Goal: Information Seeking & Learning: Learn about a topic

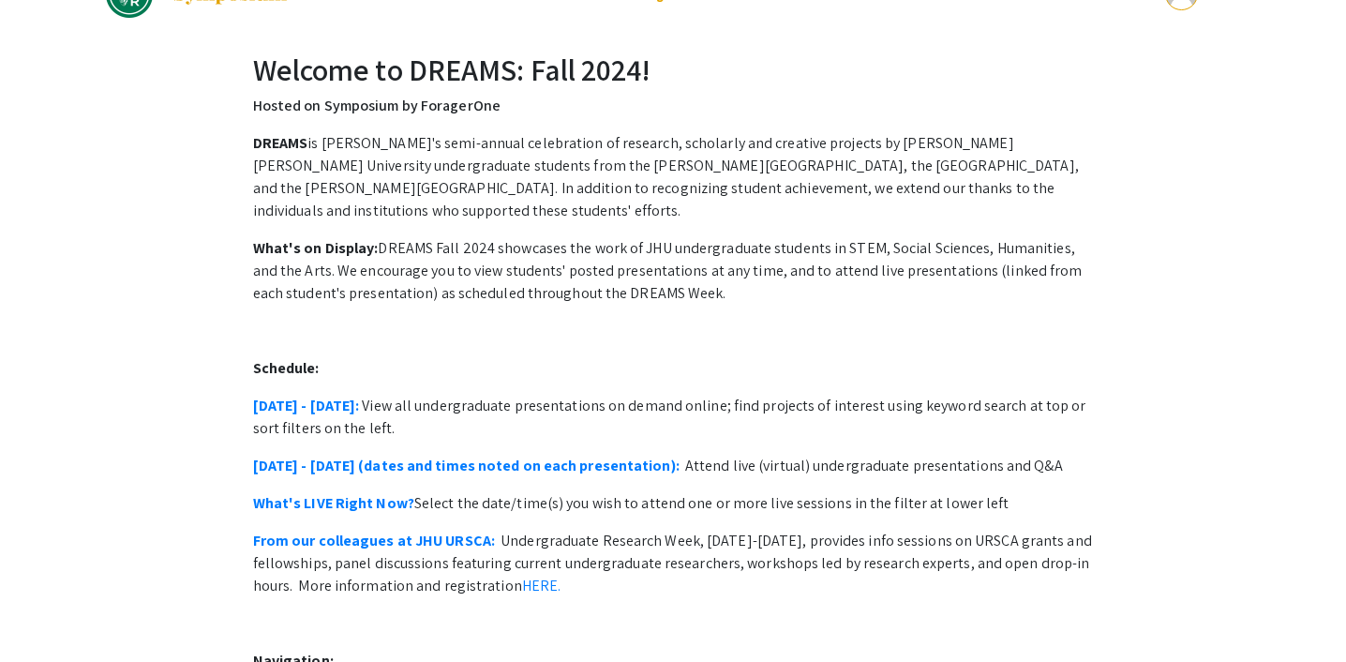
scroll to position [52, 0]
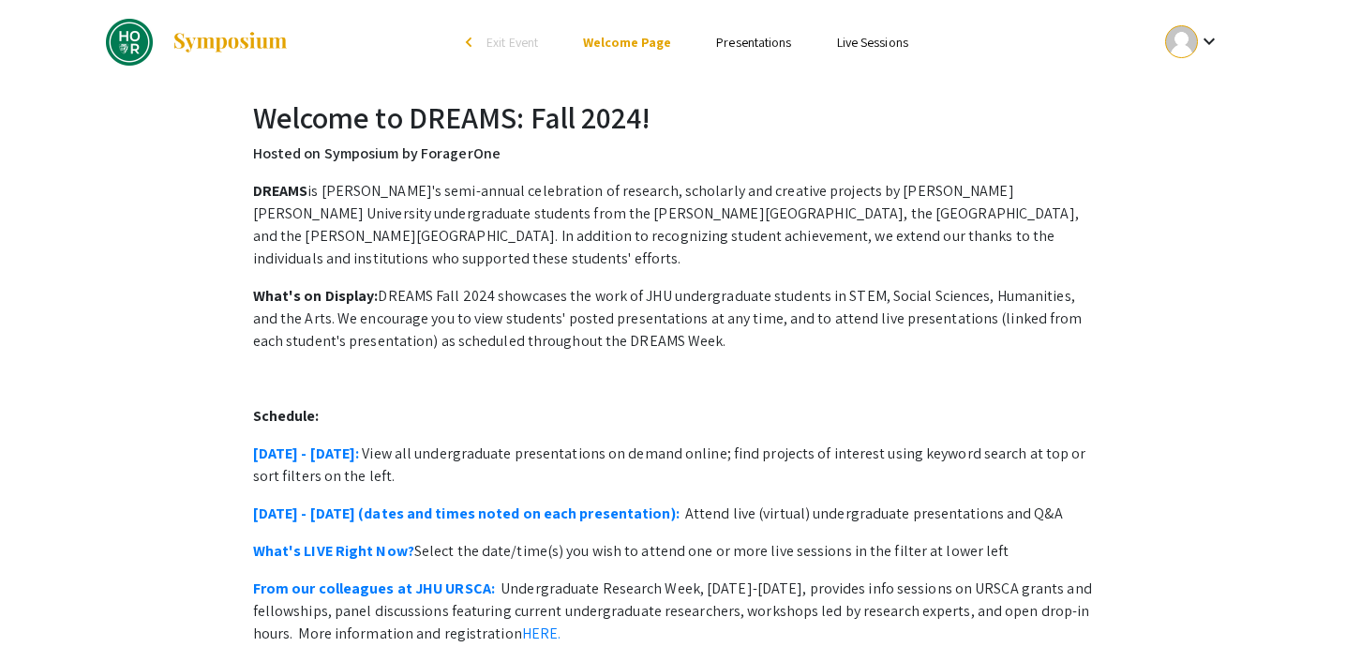
click at [1187, 29] on div at bounding box center [1182, 41] width 33 height 33
click at [1193, 87] on button "My Account" at bounding box center [1203, 92] width 115 height 45
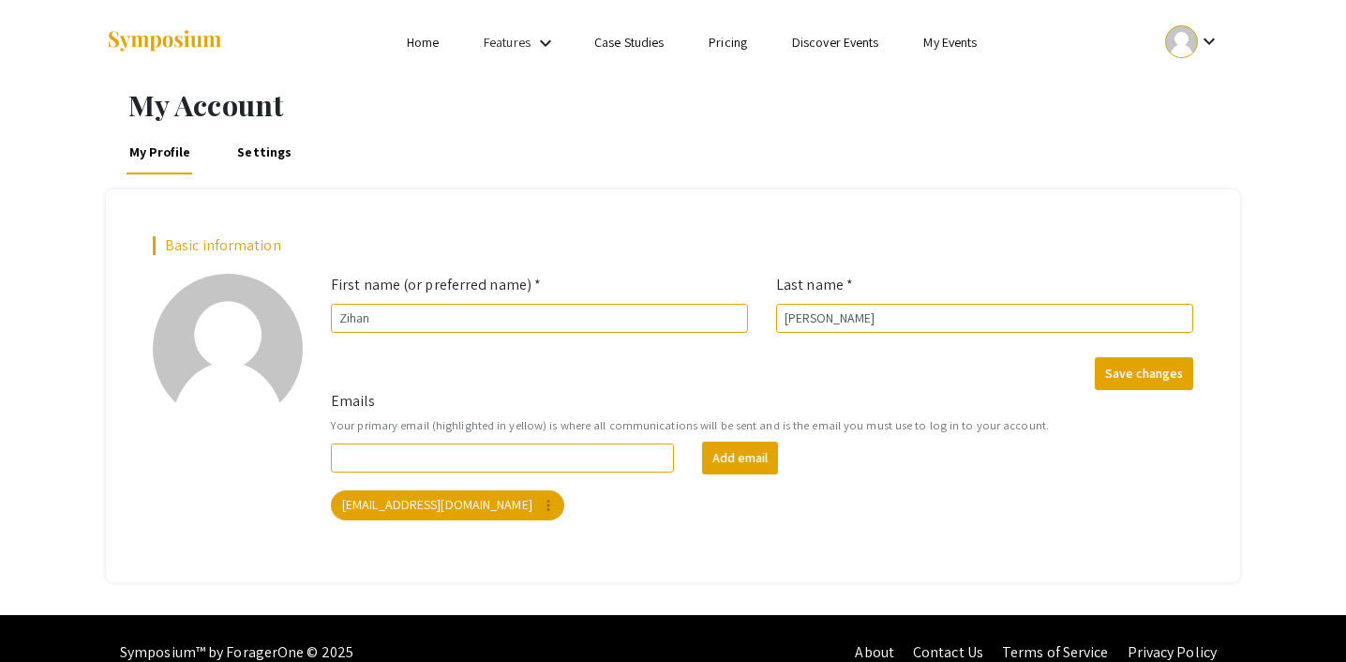
click at [939, 44] on link "My Events" at bounding box center [950, 42] width 53 height 17
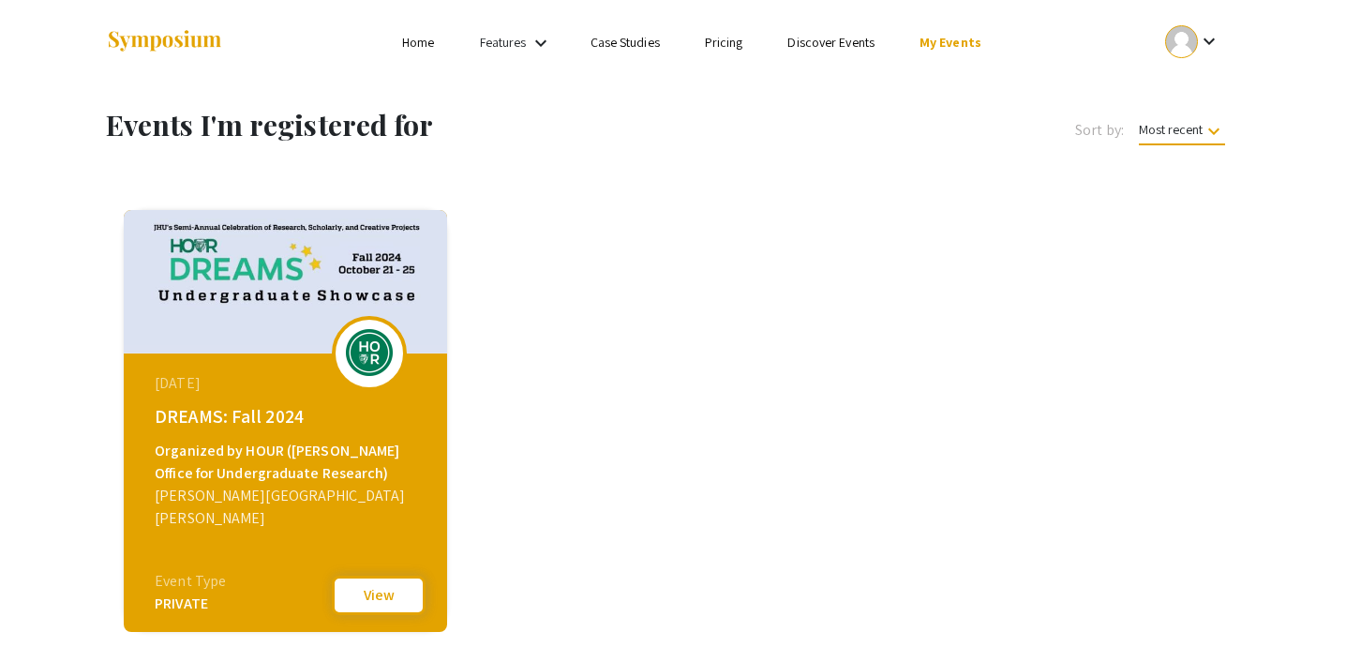
click at [379, 595] on button "View" at bounding box center [379, 595] width 94 height 39
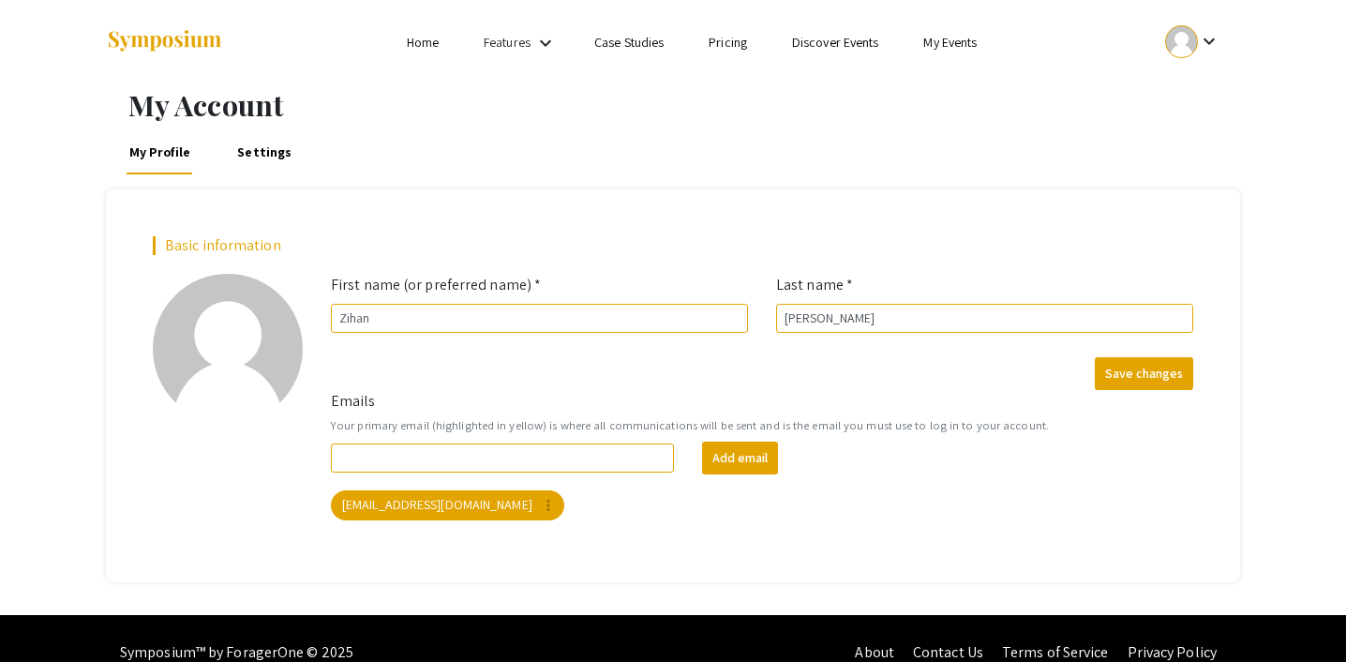
click at [940, 52] on li "My Events" at bounding box center [950, 42] width 98 height 23
click at [940, 43] on link "My Events" at bounding box center [950, 42] width 53 height 17
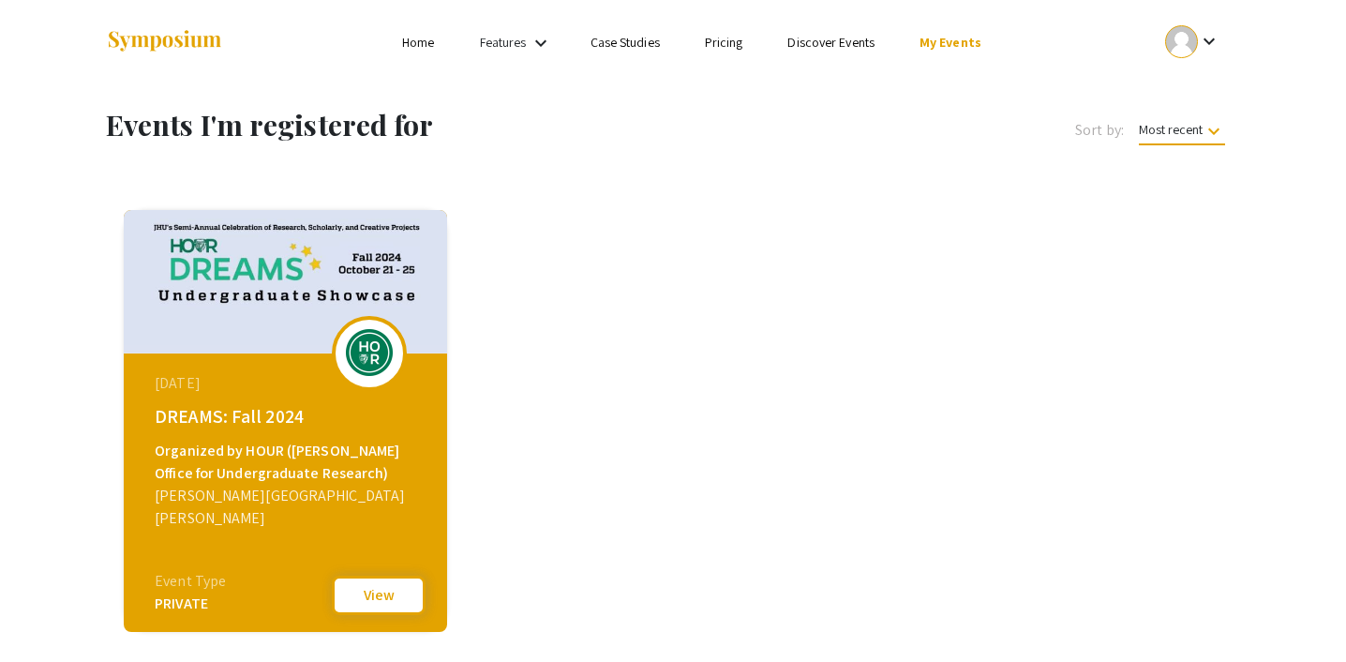
click at [398, 604] on button "View" at bounding box center [379, 595] width 94 height 39
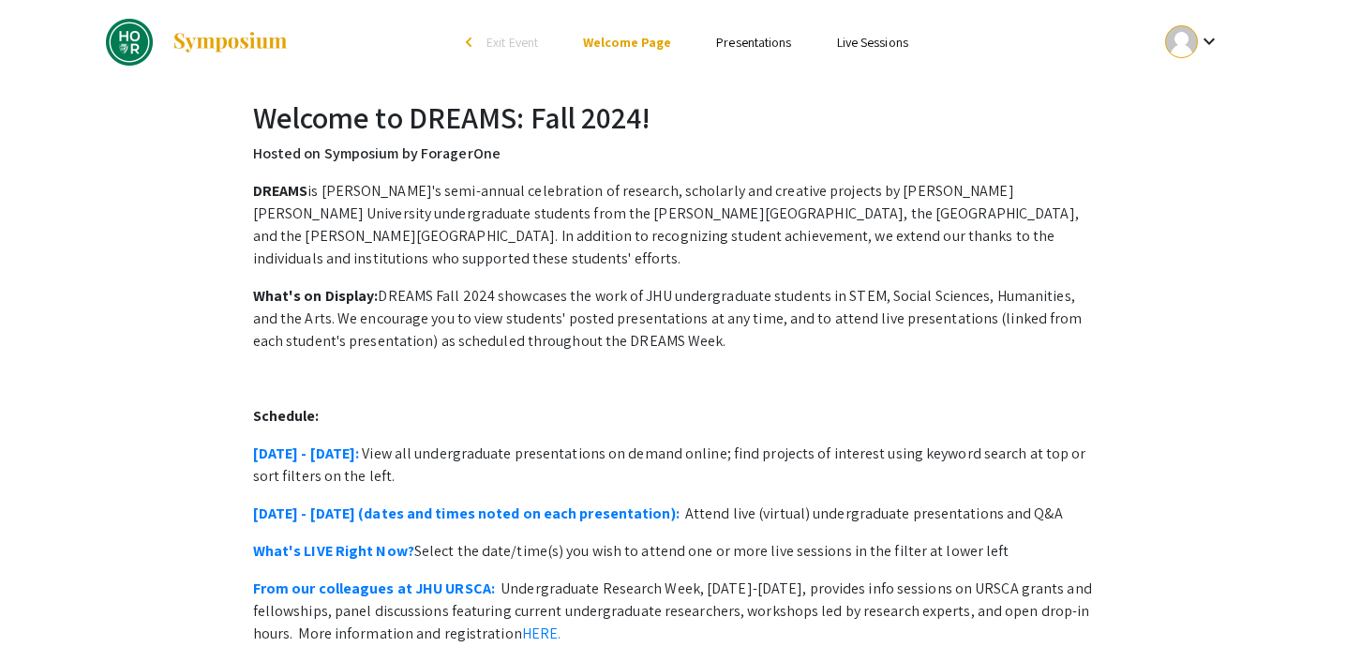
click at [384, 589] on p "From our colleagues at JHU URSCA: Undergraduate Research Week, October 21-25, p…" at bounding box center [673, 612] width 841 height 68
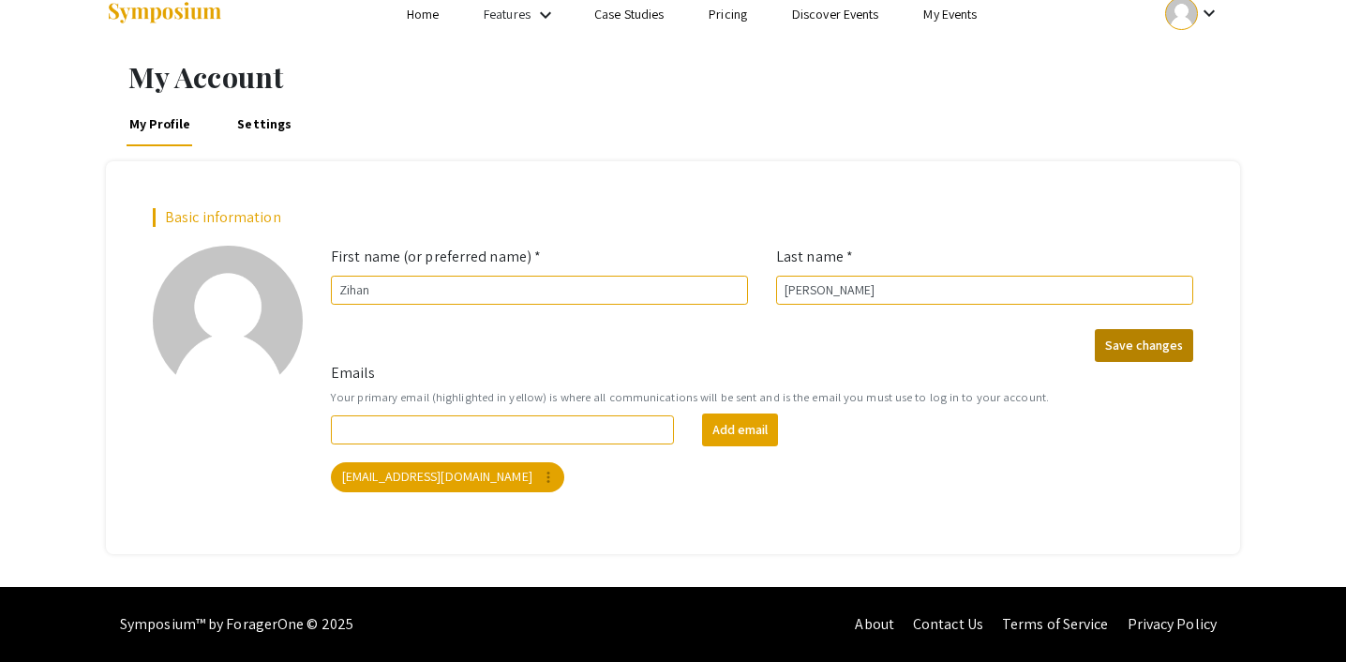
scroll to position [27, 0]
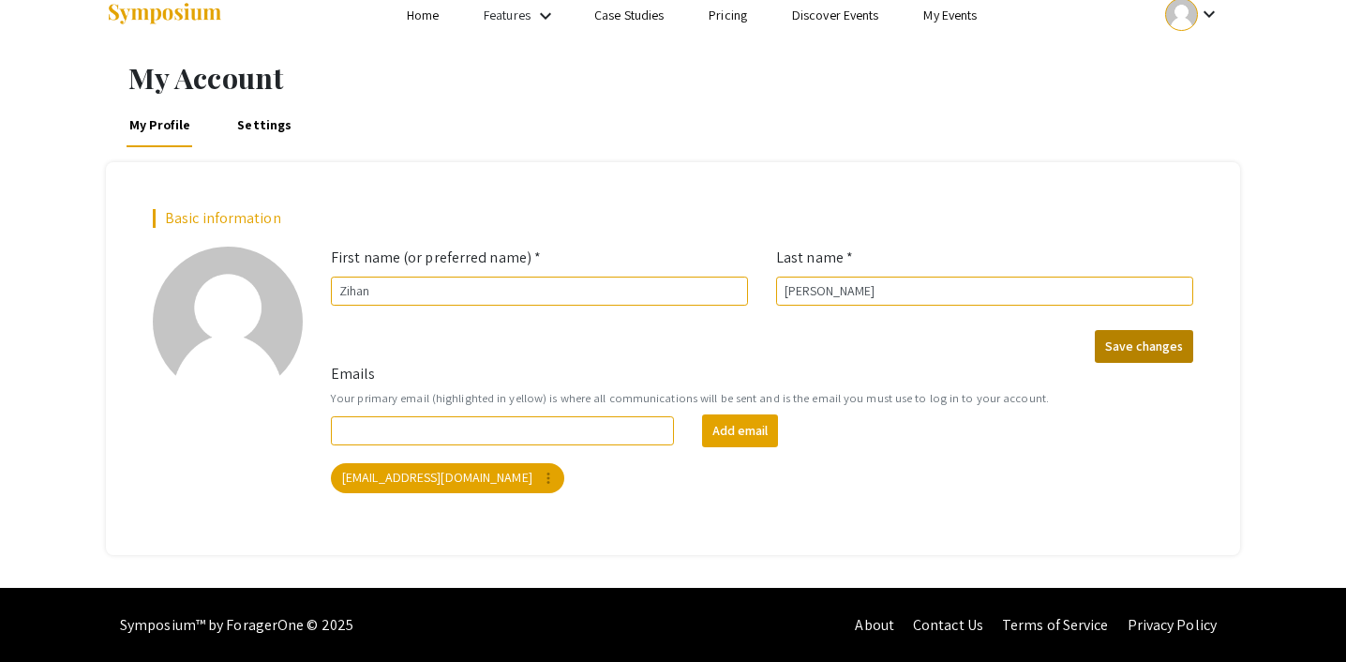
click at [1162, 342] on button "Save changes" at bounding box center [1144, 346] width 98 height 33
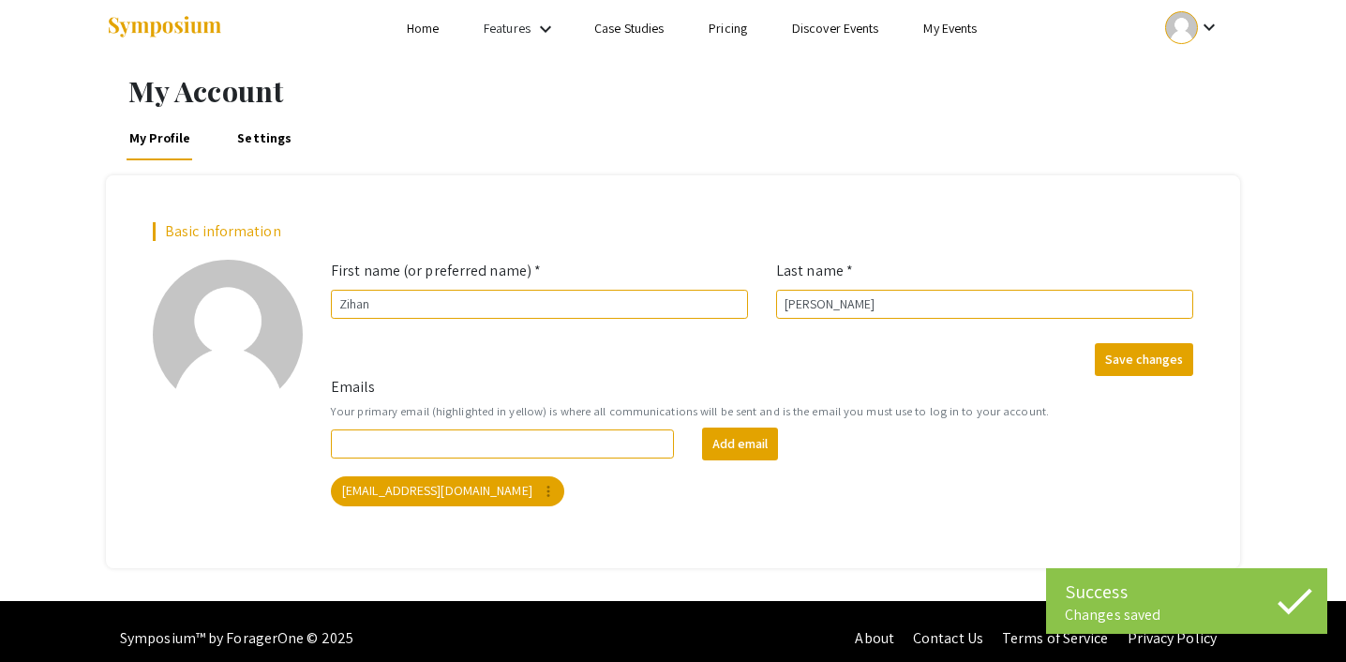
scroll to position [10, 0]
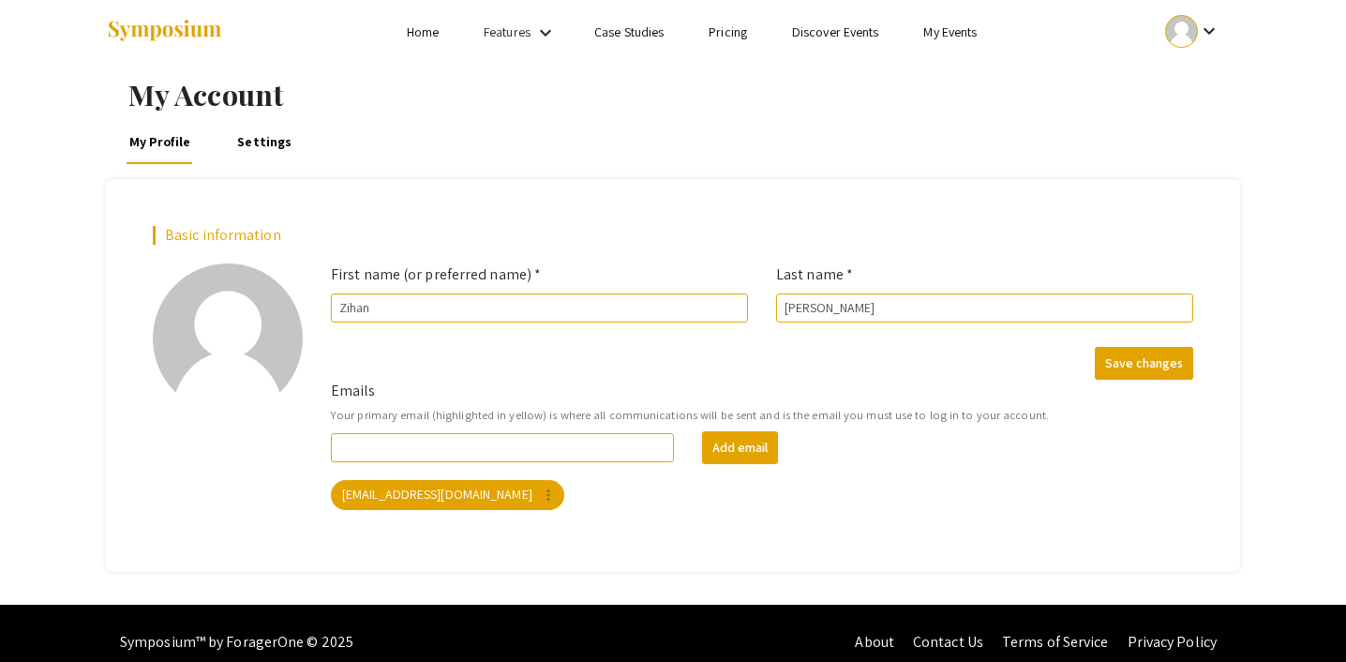
click at [1207, 38] on mat-icon "keyboard_arrow_down" at bounding box center [1209, 31] width 23 height 23
click at [1205, 121] on button "My Submissions" at bounding box center [1203, 127] width 115 height 45
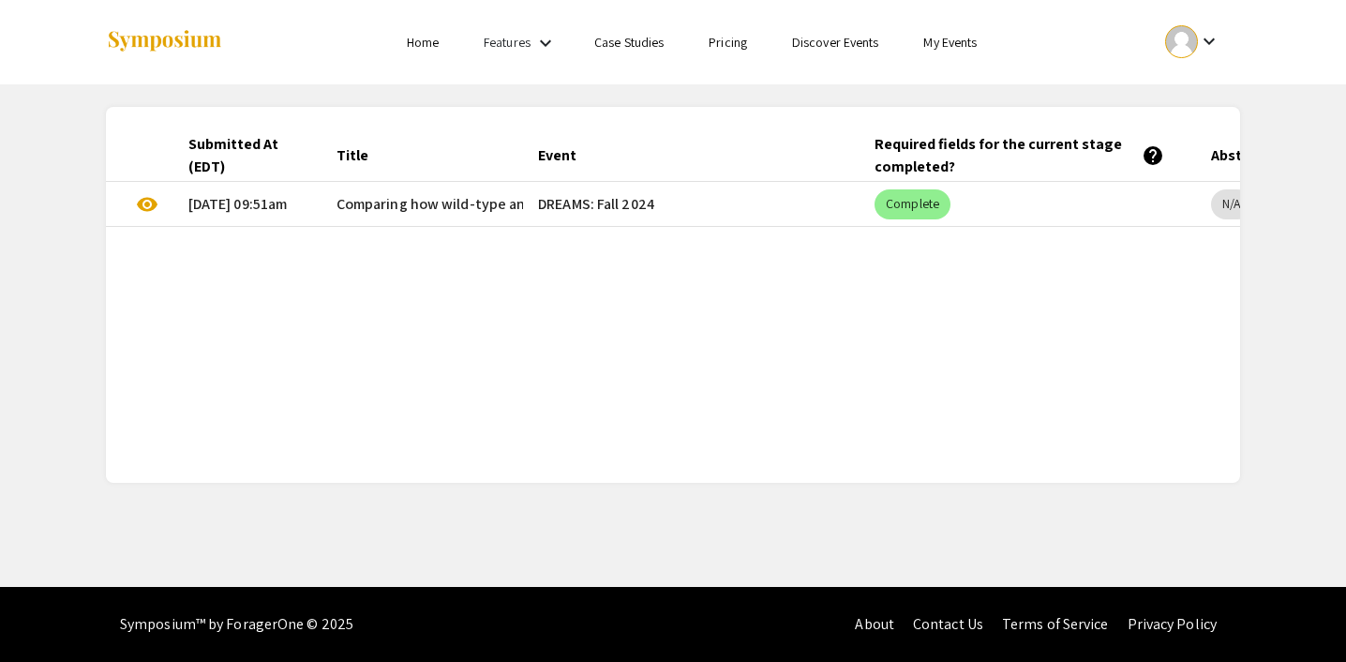
click at [383, 202] on span "Comparing how wild-type and evolved Acetobacter cerevisiae physically interact …" at bounding box center [689, 204] width 704 height 23
click at [202, 185] on mat-cell "10/14/24, 09:51am" at bounding box center [247, 204] width 148 height 45
click at [202, 186] on mat-cell "10/14/24, 09:51am" at bounding box center [247, 204] width 148 height 45
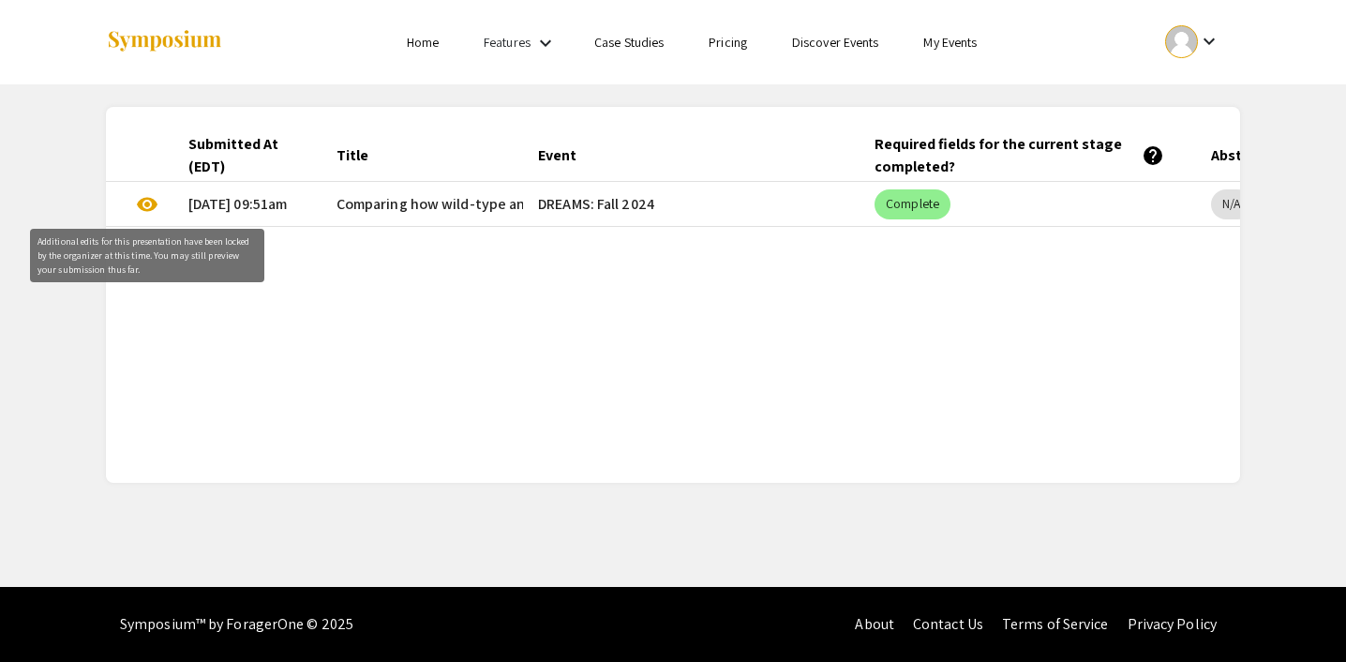
click at [146, 201] on span "visibility" at bounding box center [147, 204] width 23 height 23
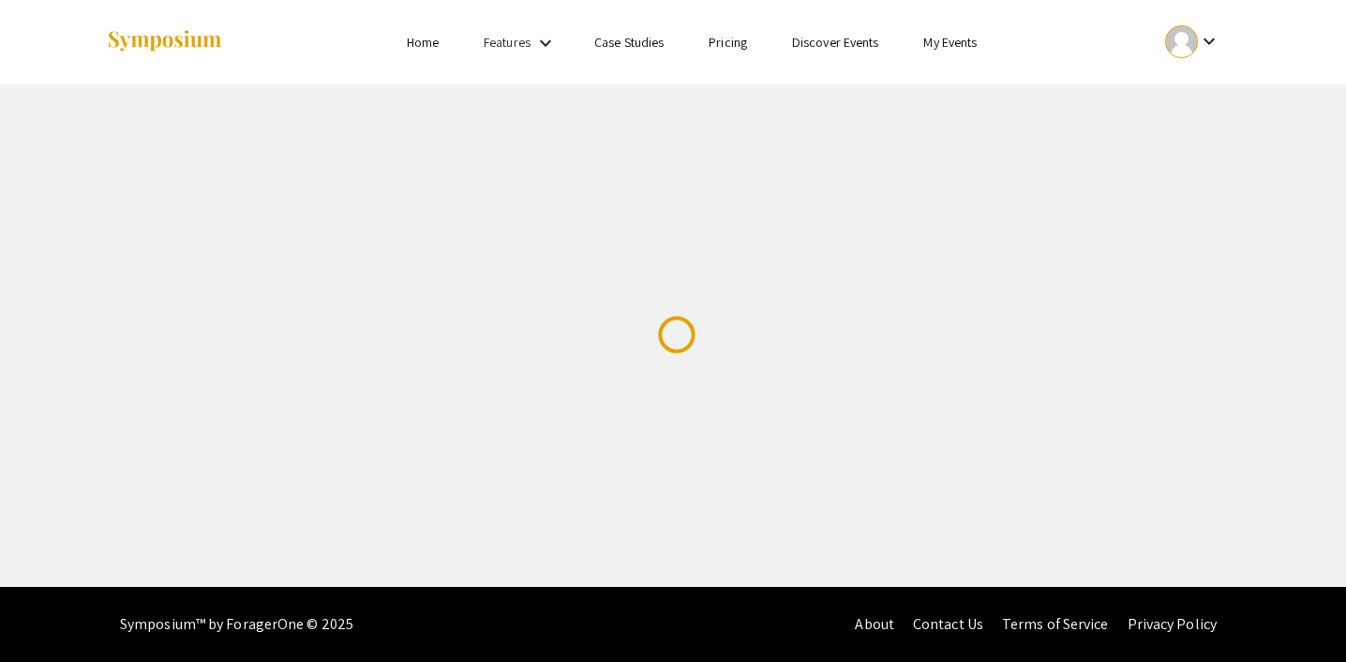
select select "custom"
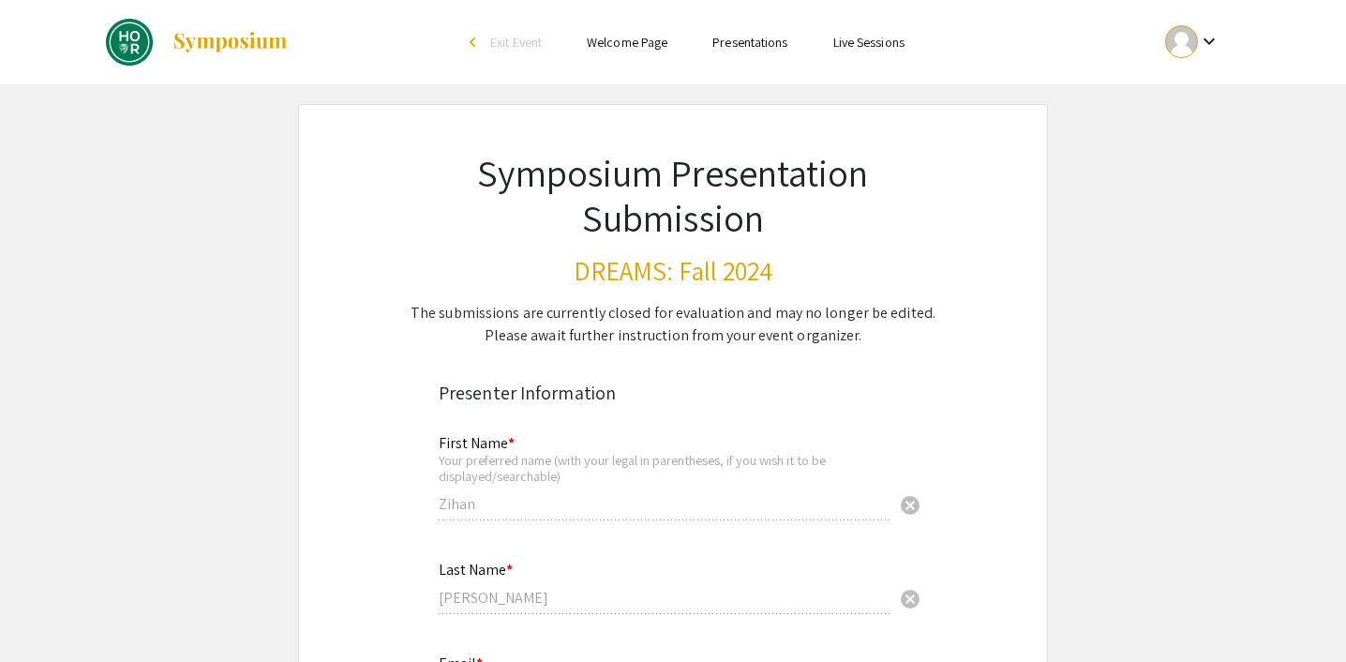
type input "0"
select select "custom"
type input "1"
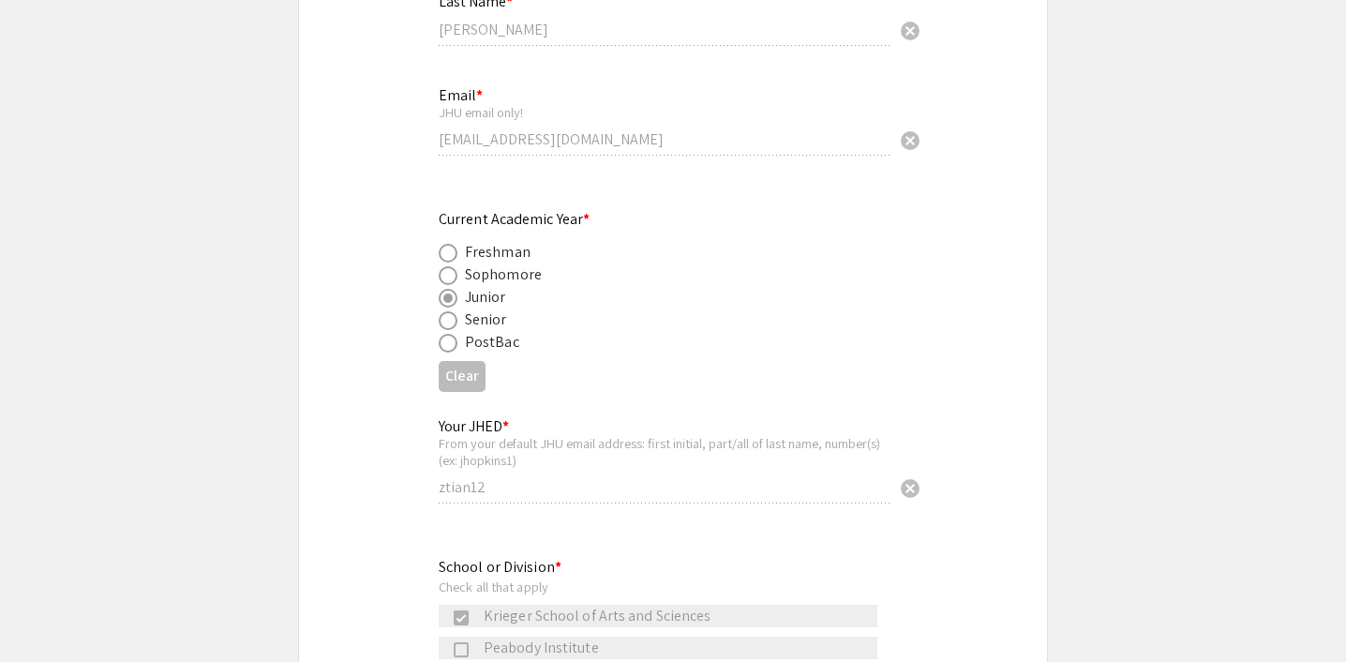
select select "auto"
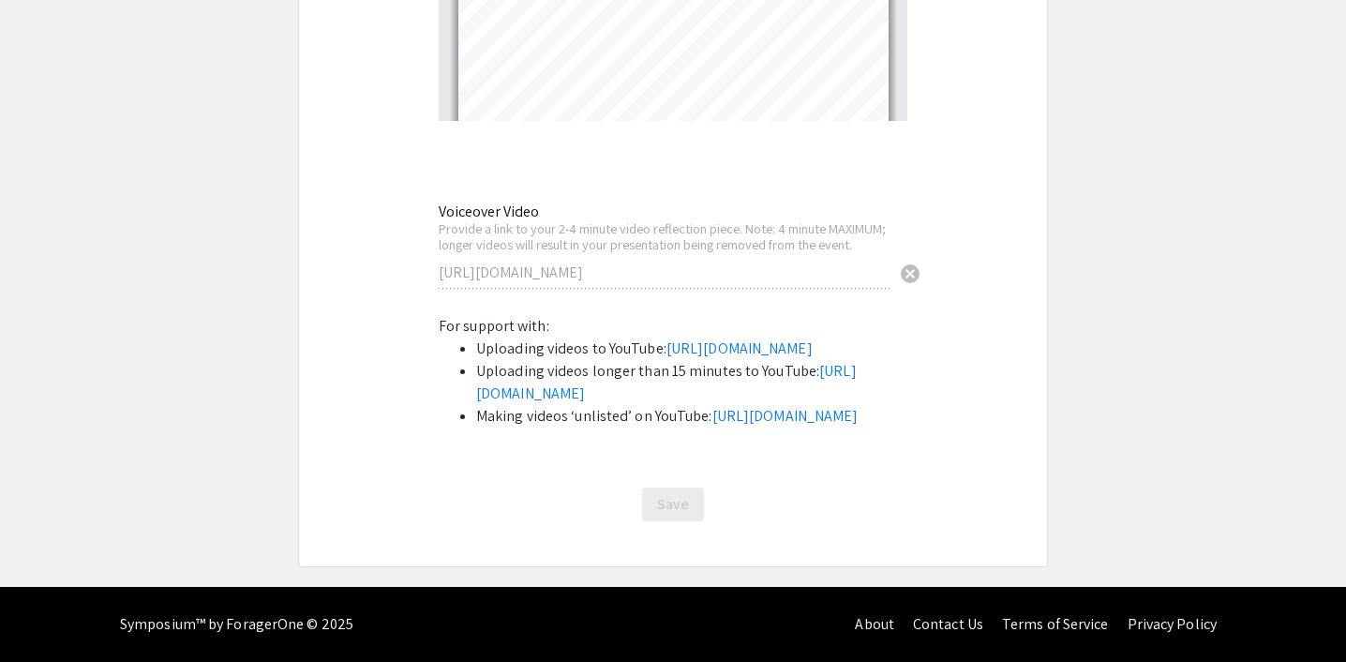
scroll to position [6951, 0]
click at [667, 338] on link "[URL][DOMAIN_NAME]" at bounding box center [740, 348] width 146 height 20
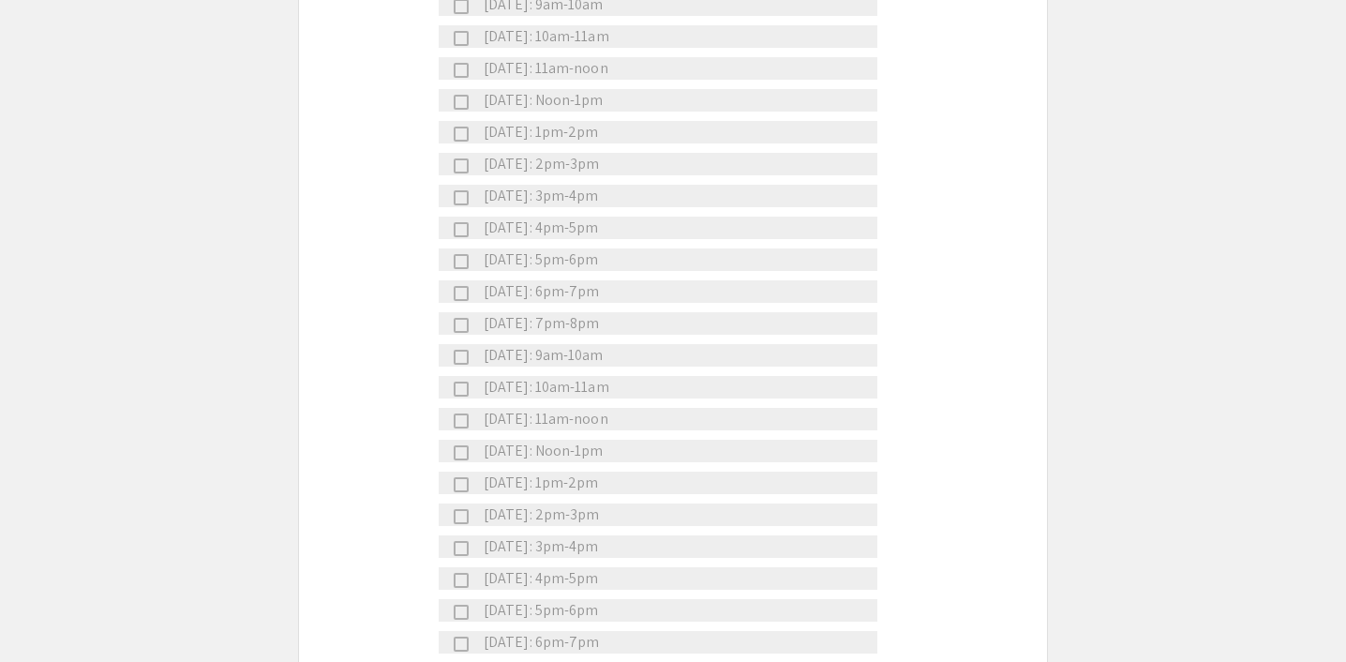
scroll to position [4589, 0]
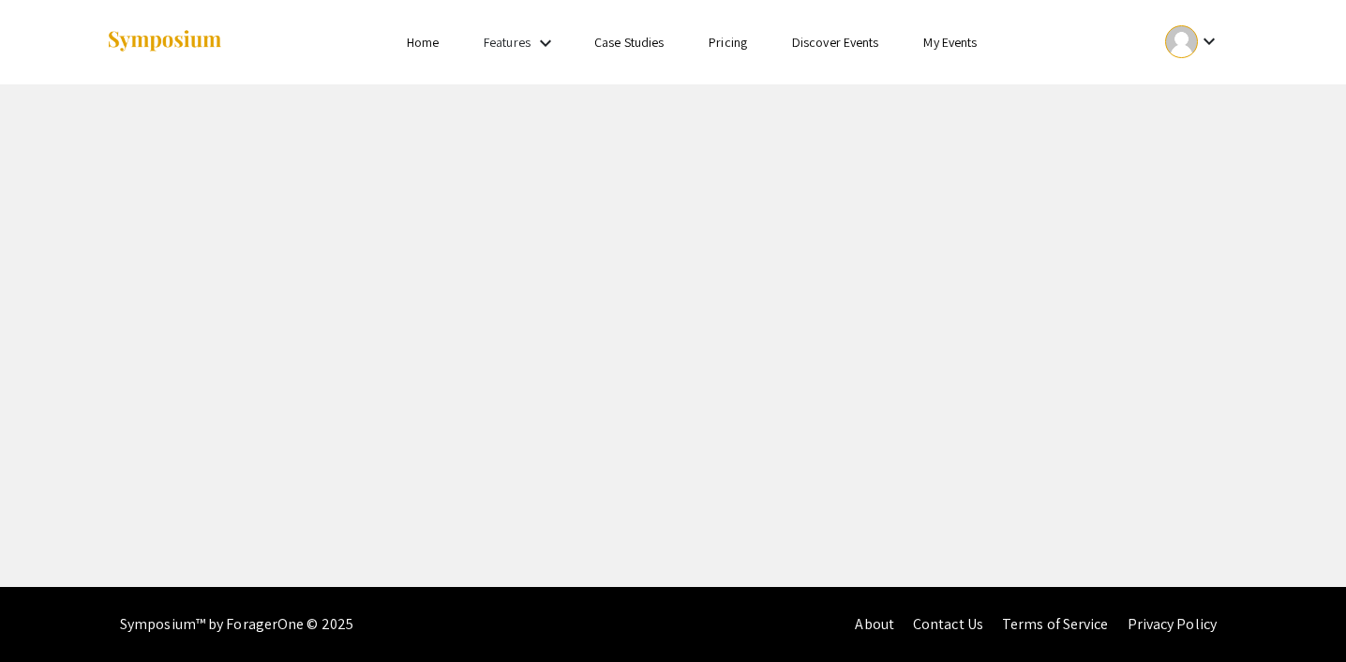
select select "custom"
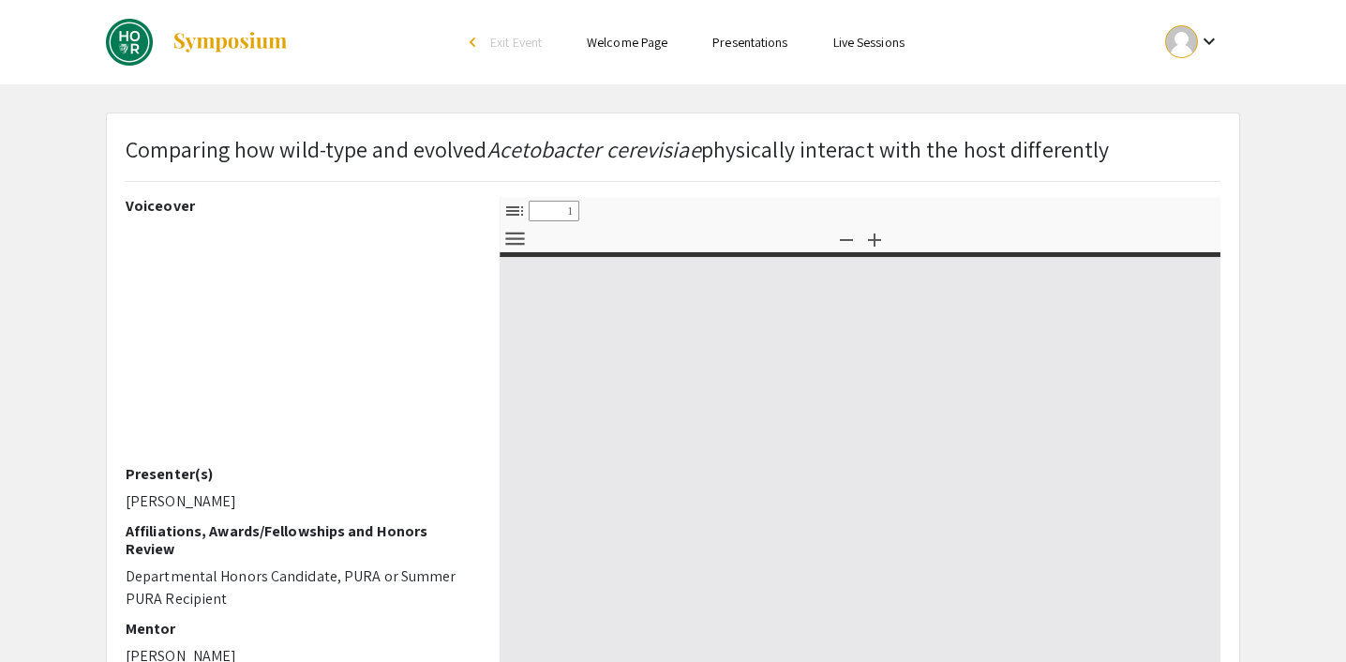
type input "0"
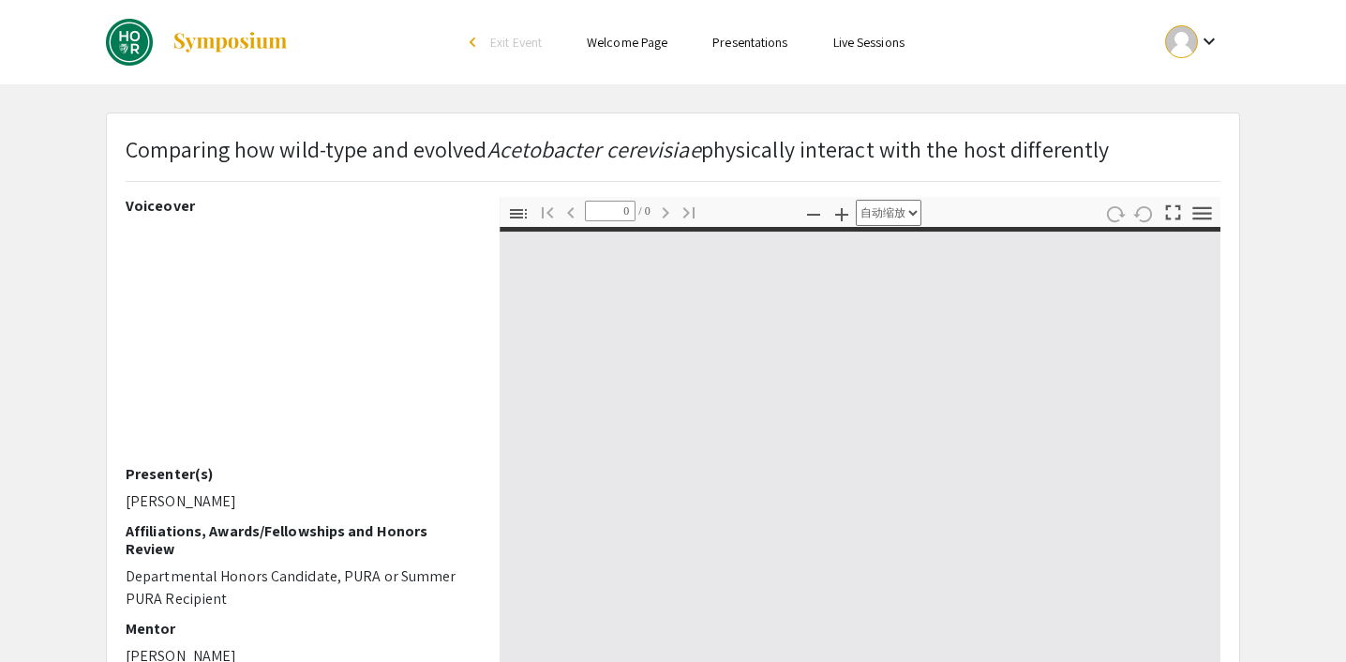
select select "custom"
type input "1"
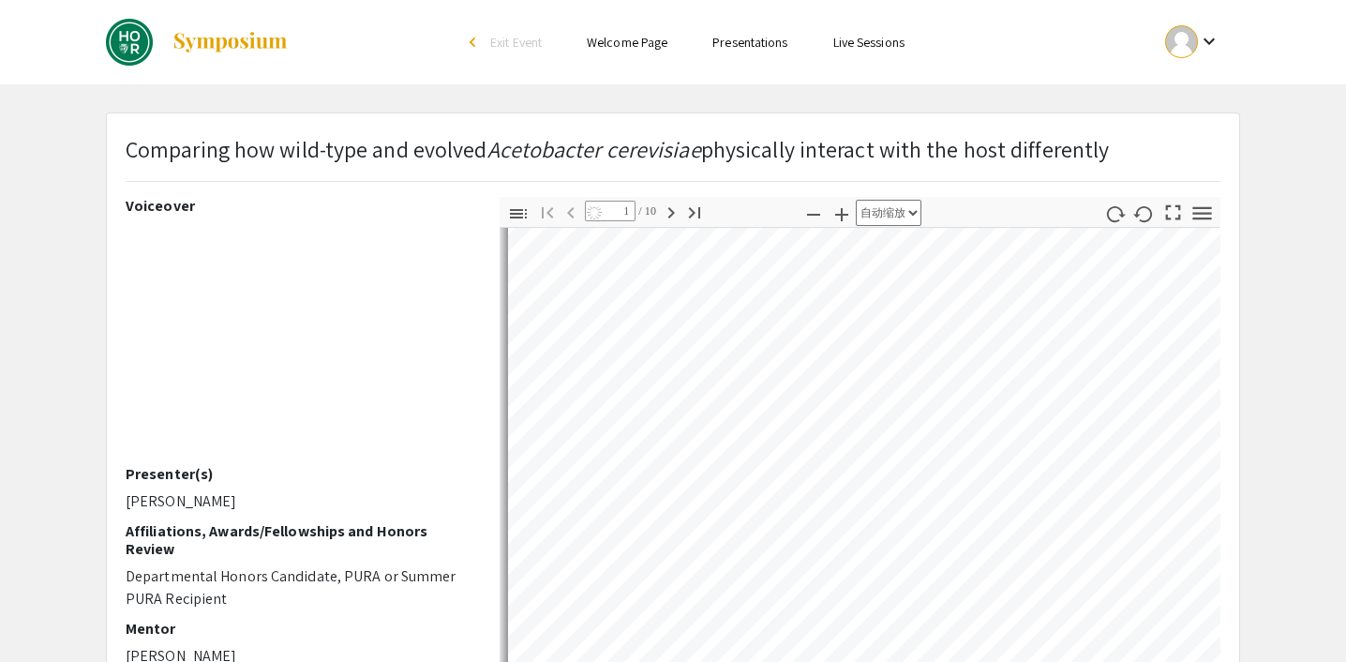
select select "auto"
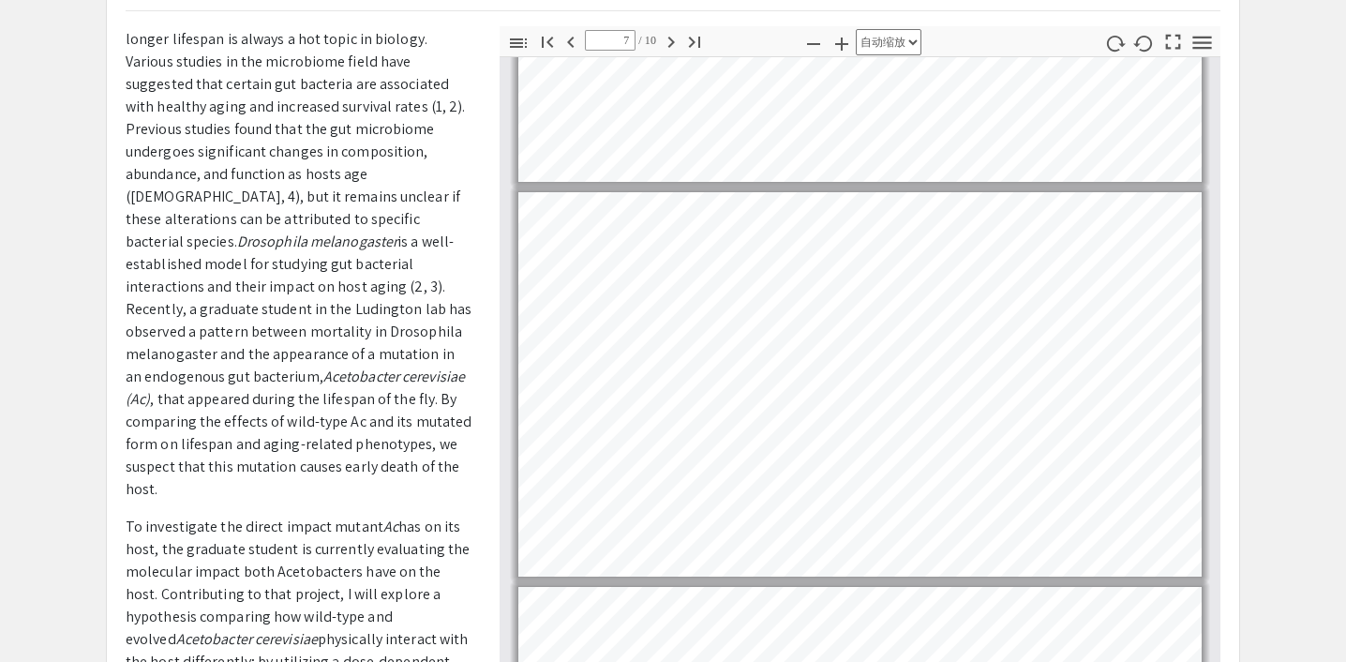
scroll to position [2998, 0]
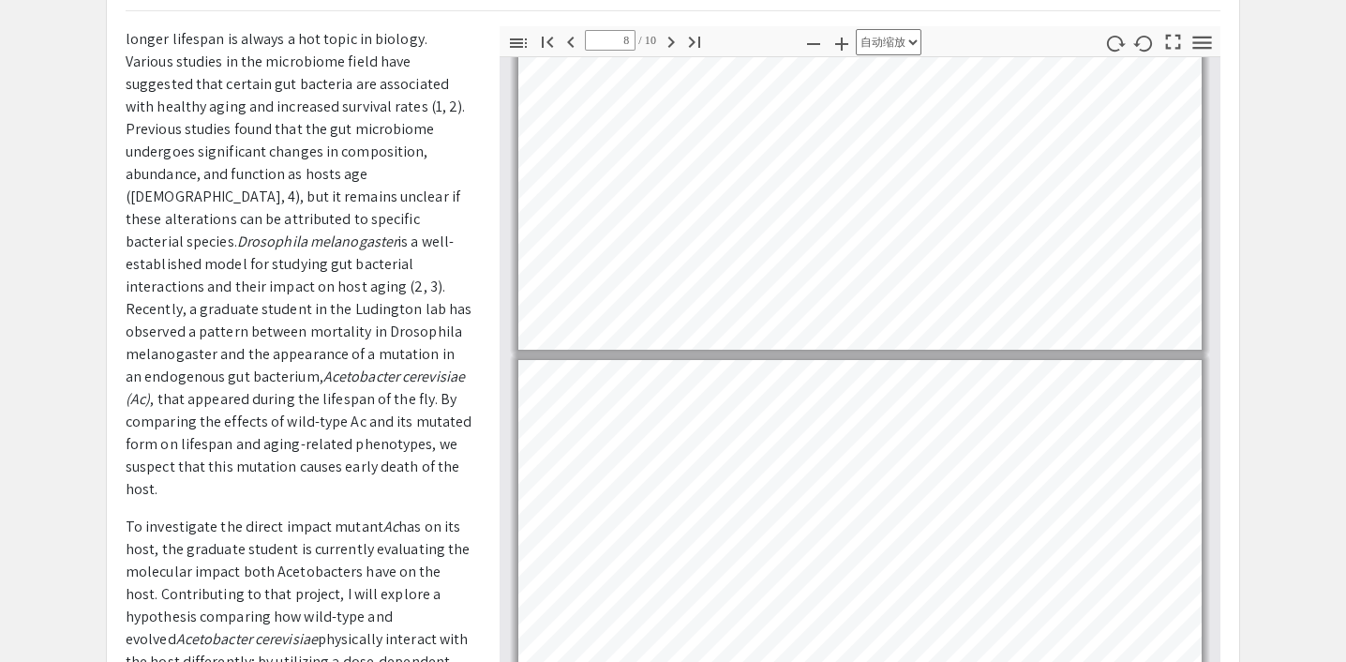
type input "9"
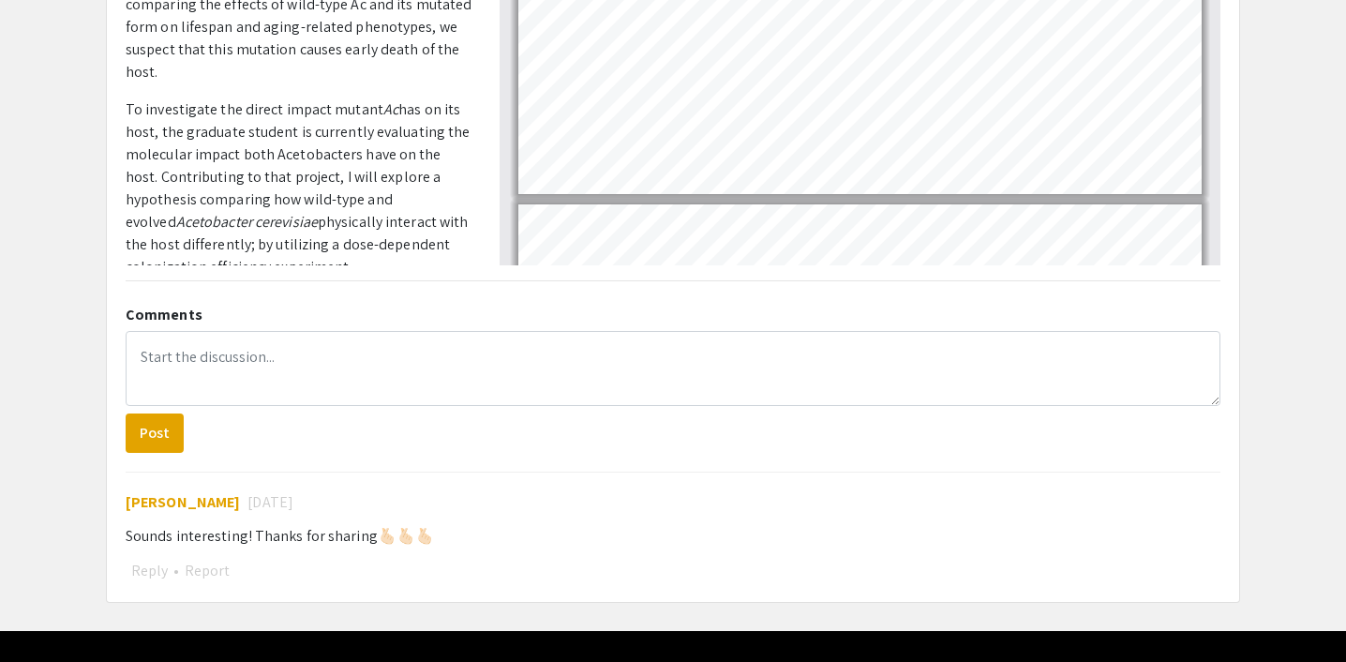
scroll to position [587, 0]
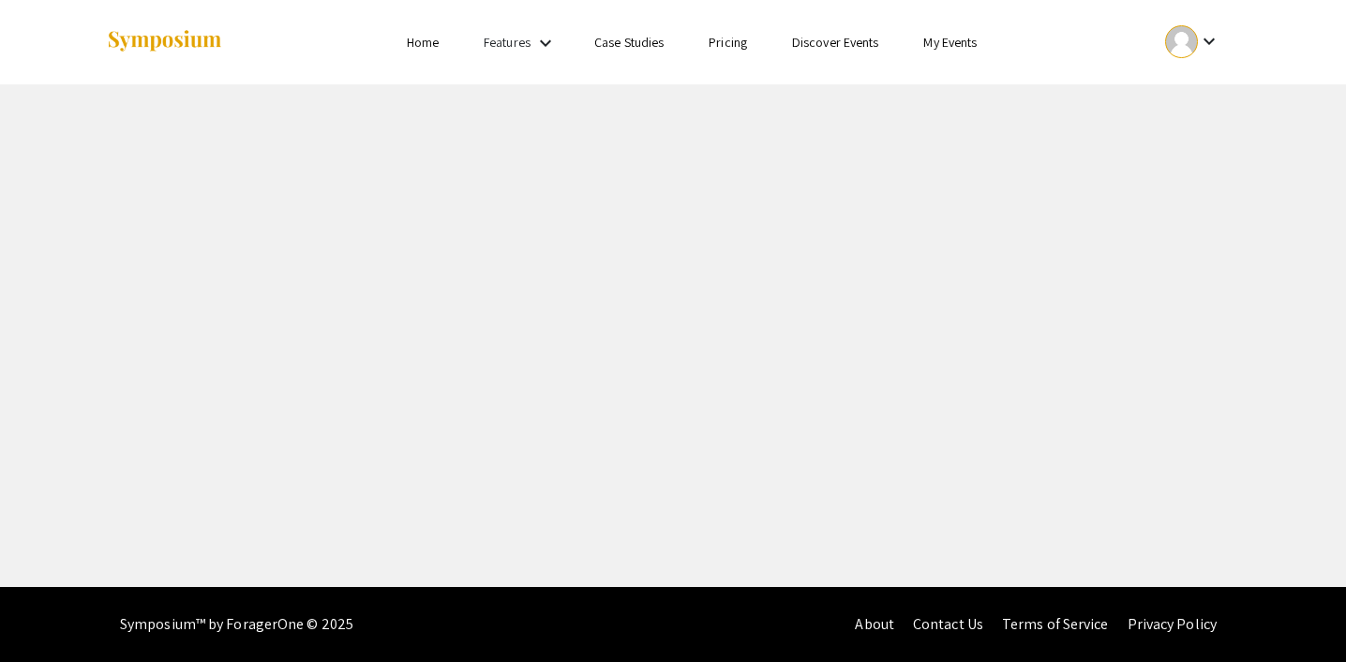
select select "custom"
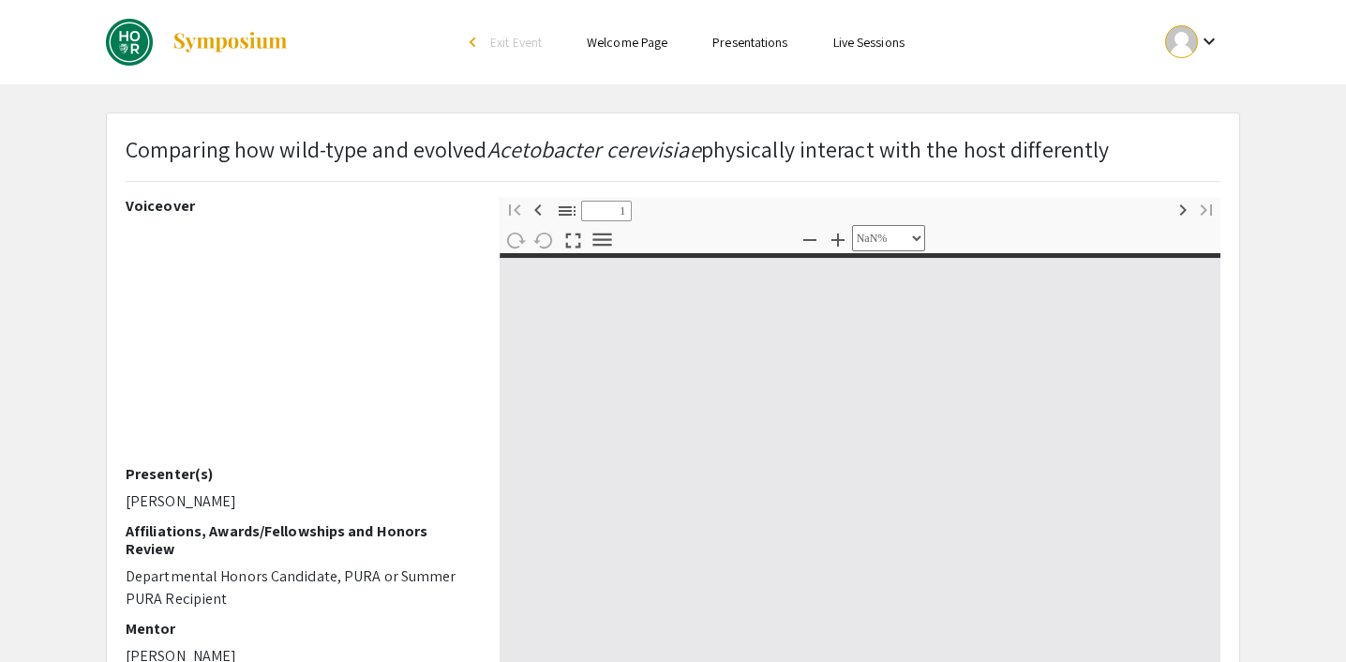
type input "0"
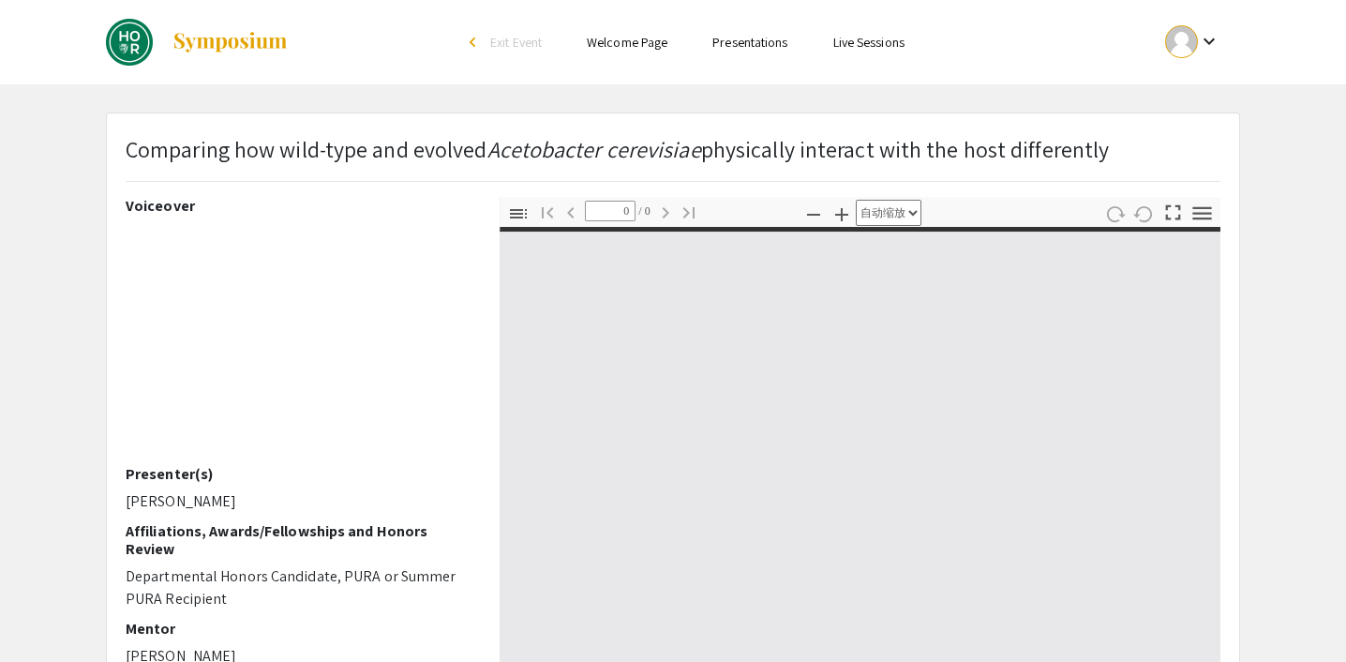
select select "custom"
type input "1"
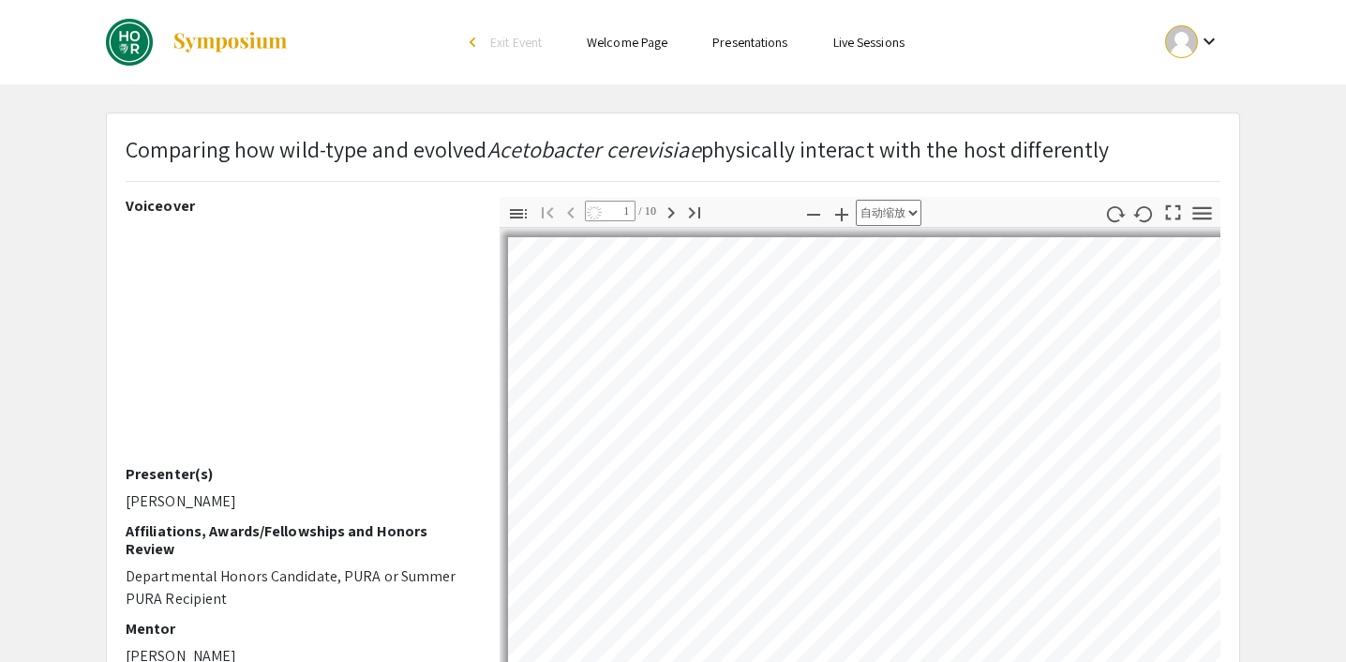
select select "auto"
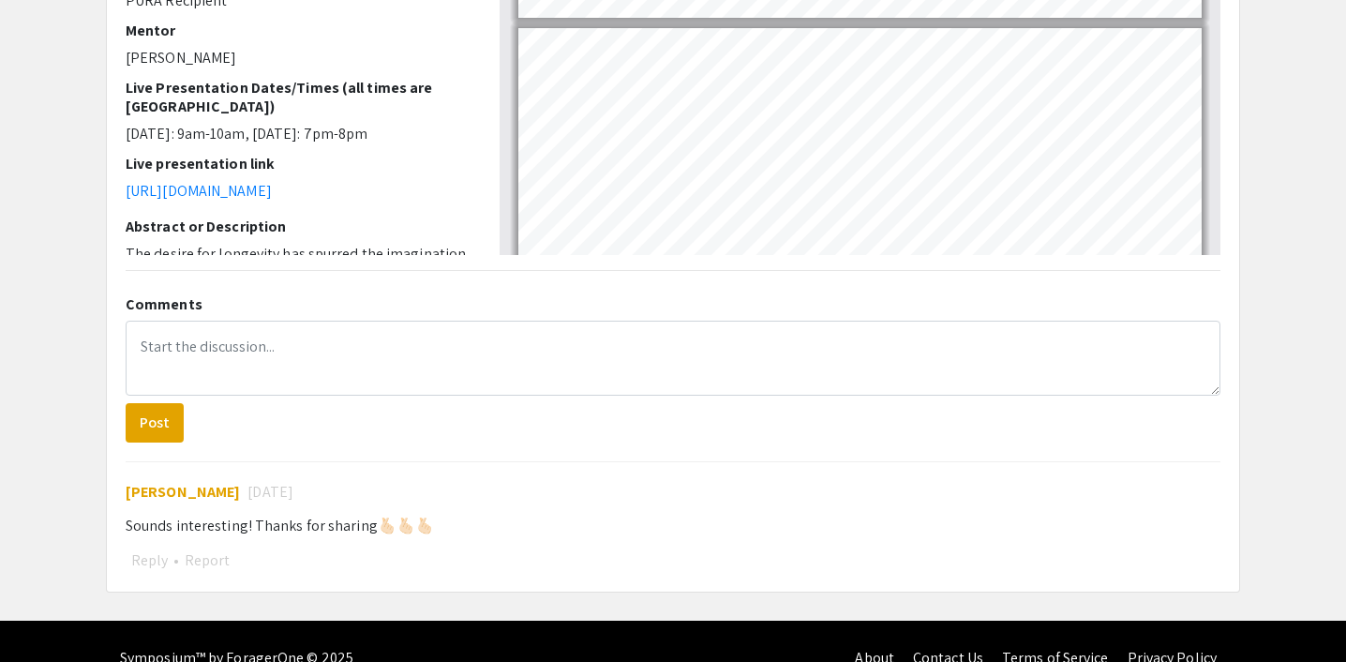
scroll to position [593, 0]
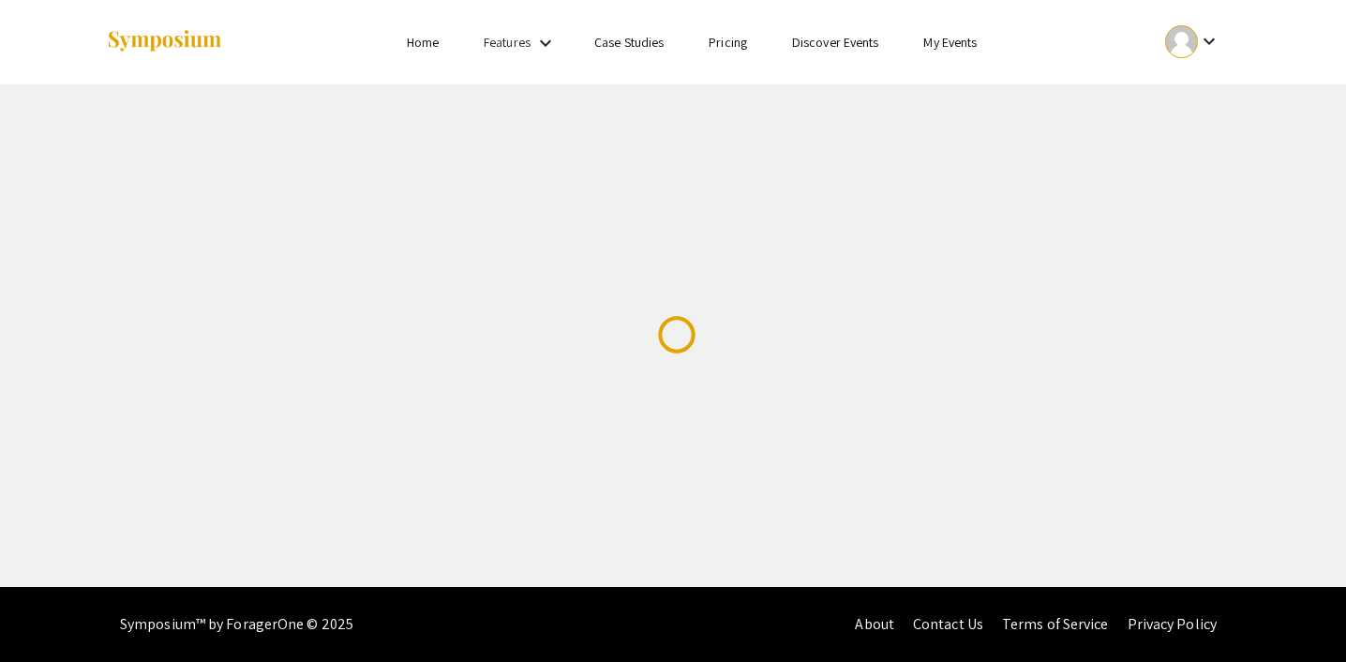
select select "custom"
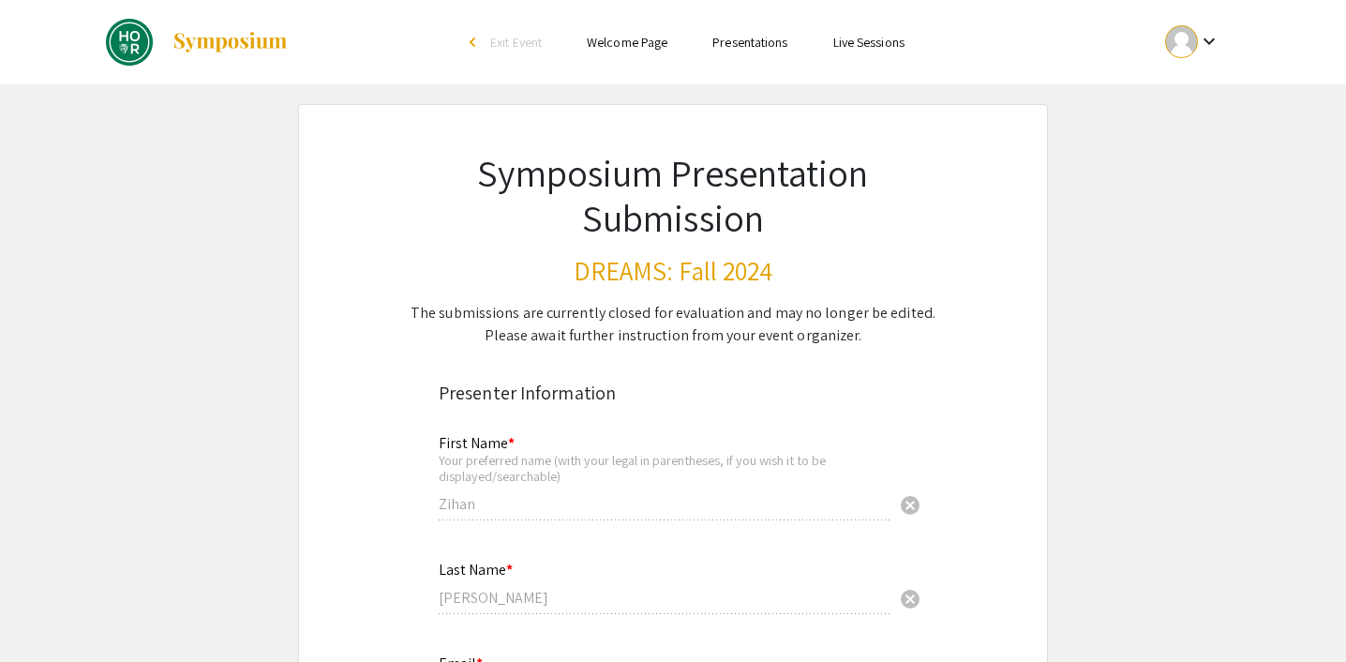
type input "0"
select select "custom"
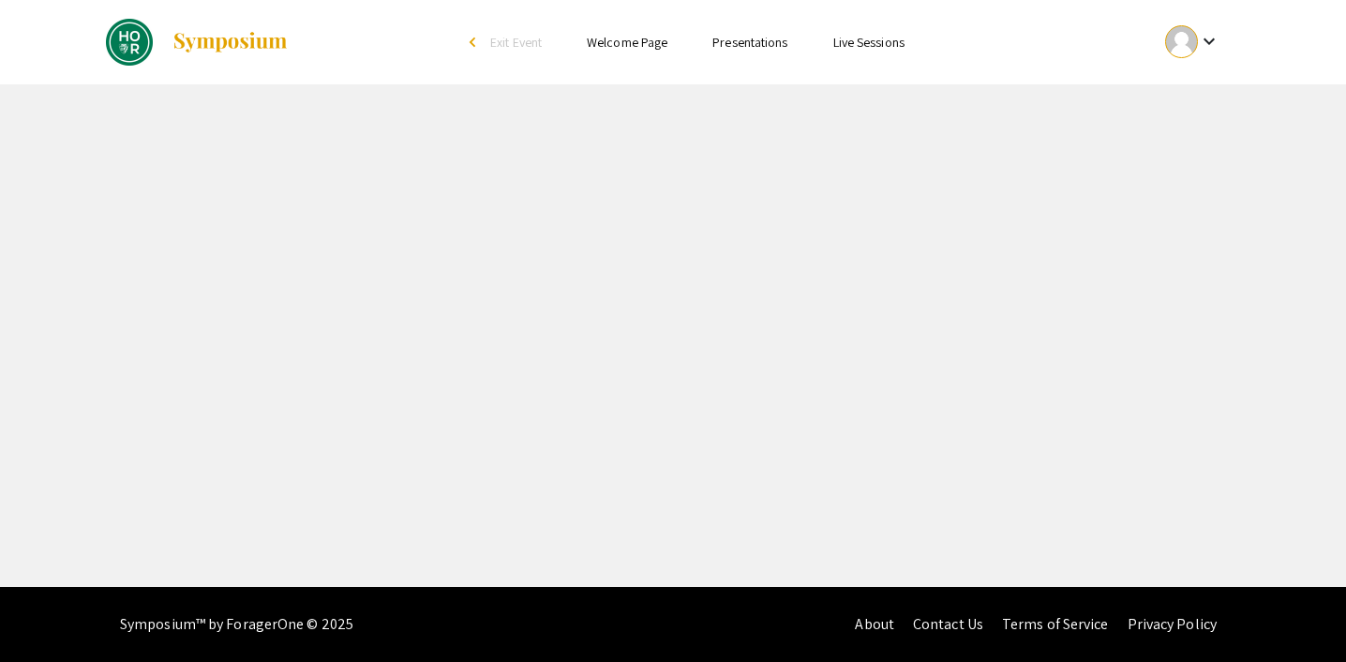
select select "custom"
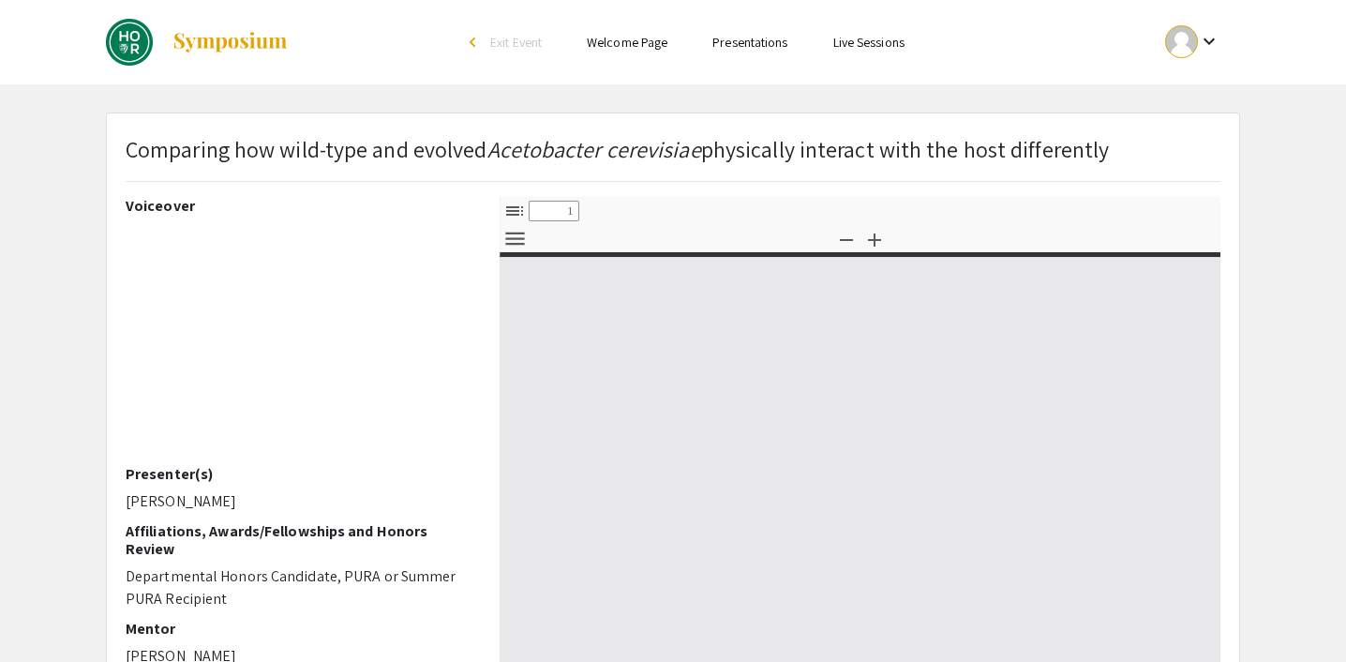
type input "0"
select select "custom"
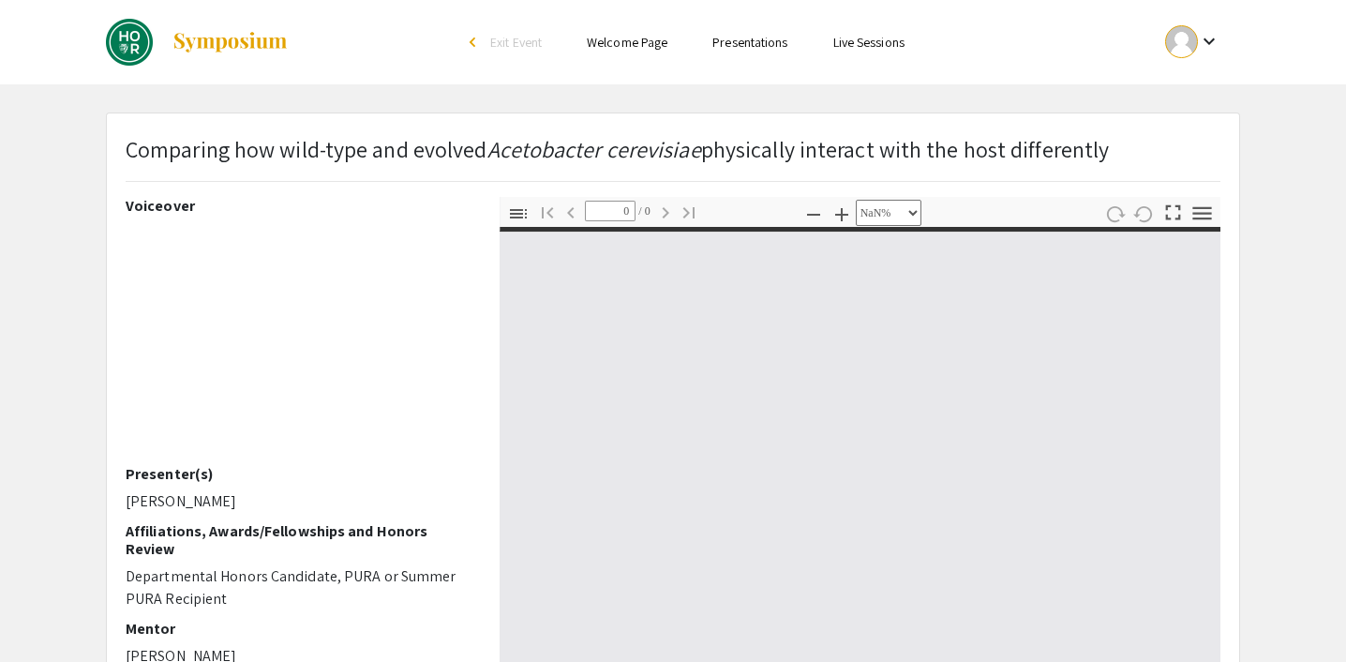
type input "1"
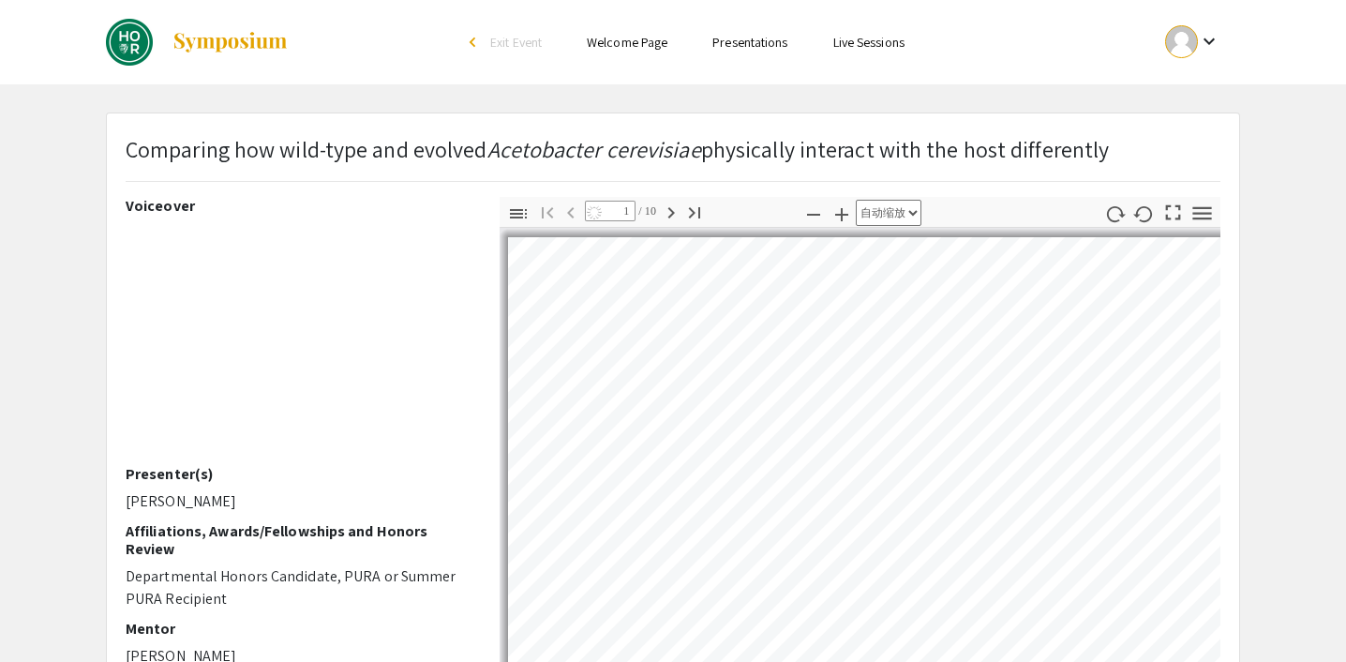
select select "auto"
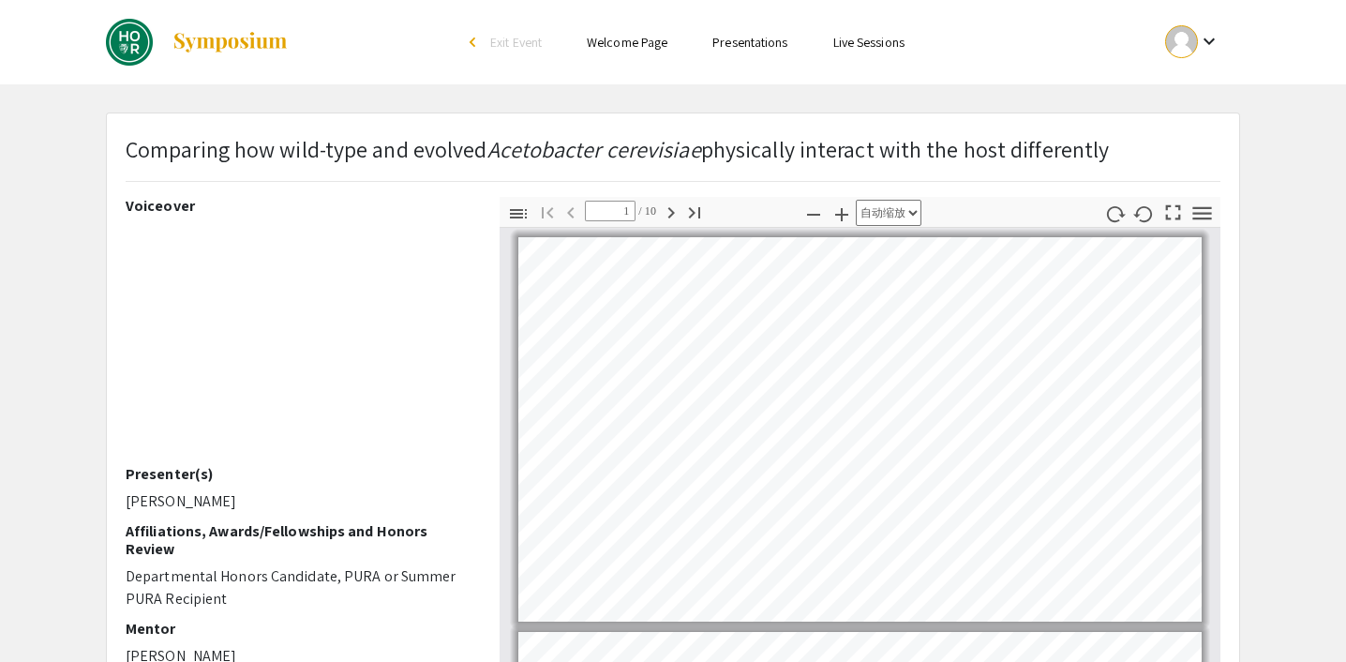
scroll to position [6, 0]
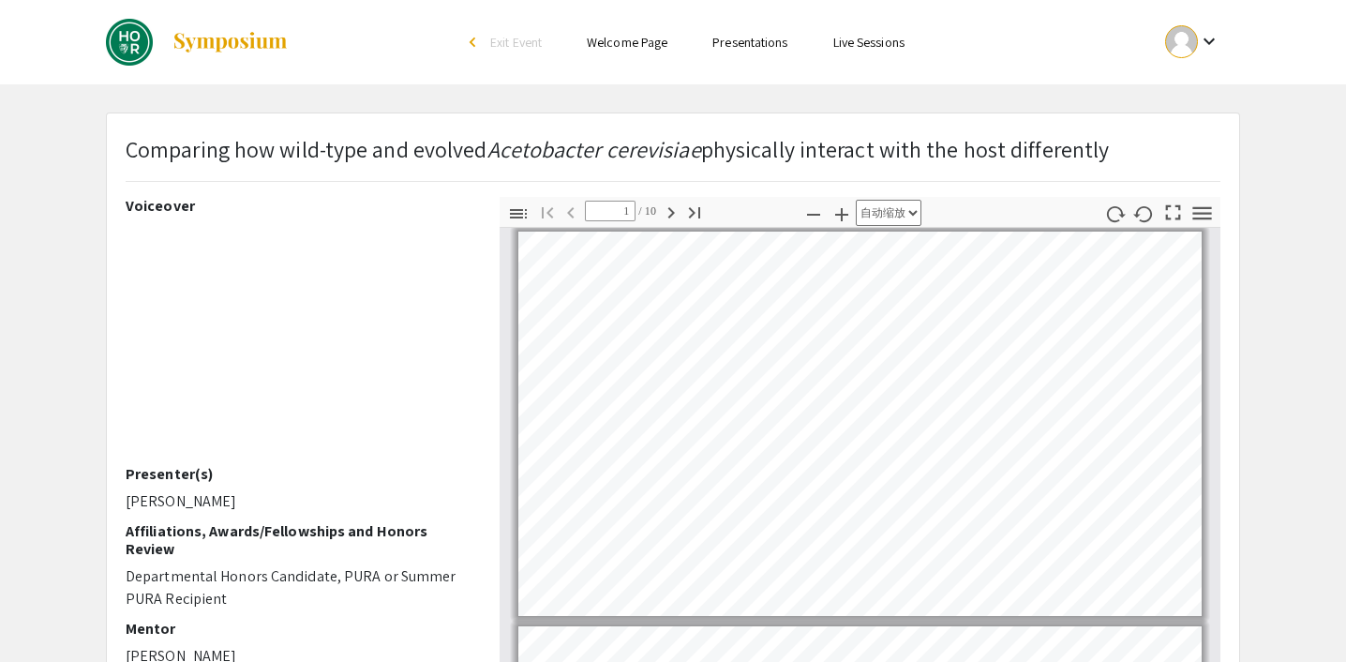
drag, startPoint x: 128, startPoint y: 150, endPoint x: 1134, endPoint y: 146, distance: 1005.2
click at [1134, 146] on div "Comparing how wild-type and evolved Acetobacter cerevisiae physically interact …" at bounding box center [673, 164] width 1123 height 65
copy p "Comparing how wild-type and evolved Acetobacter cerevisiae physically interact …"
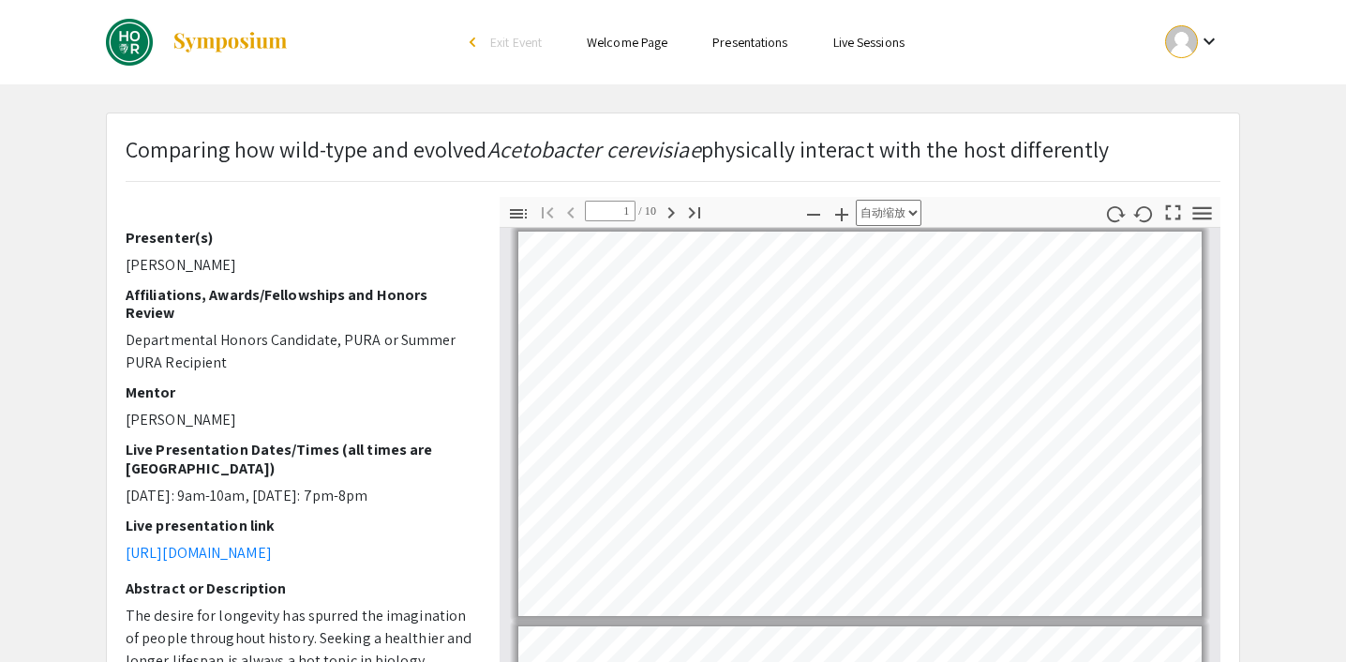
scroll to position [237, 0]
